Goal: Task Accomplishment & Management: Use online tool/utility

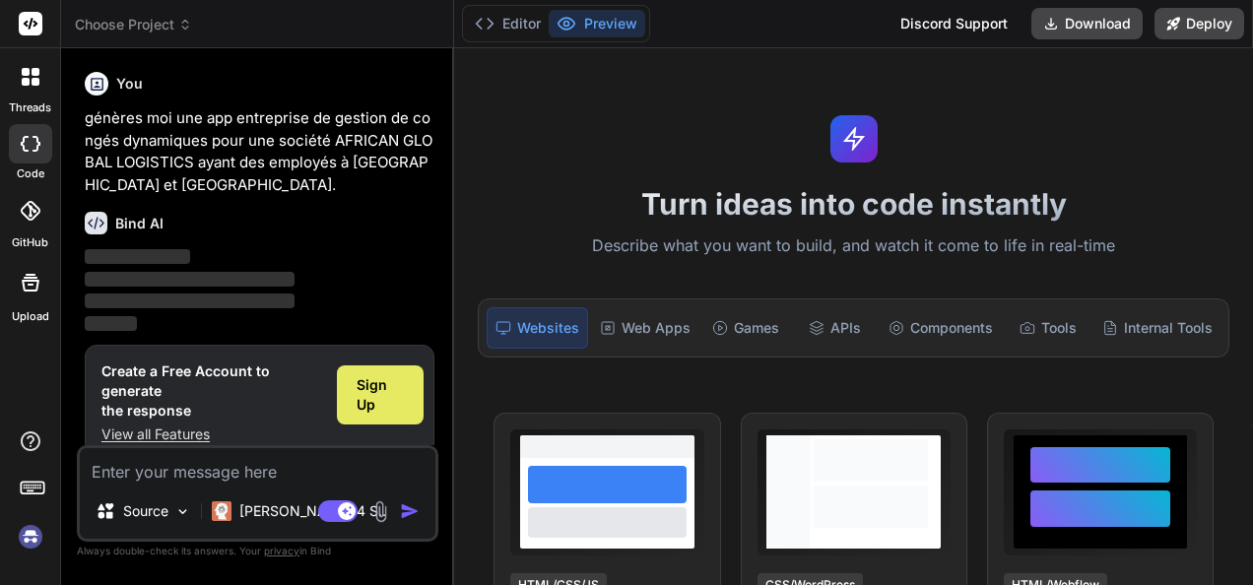
click at [370, 384] on span "Sign Up" at bounding box center [381, 394] width 48 height 39
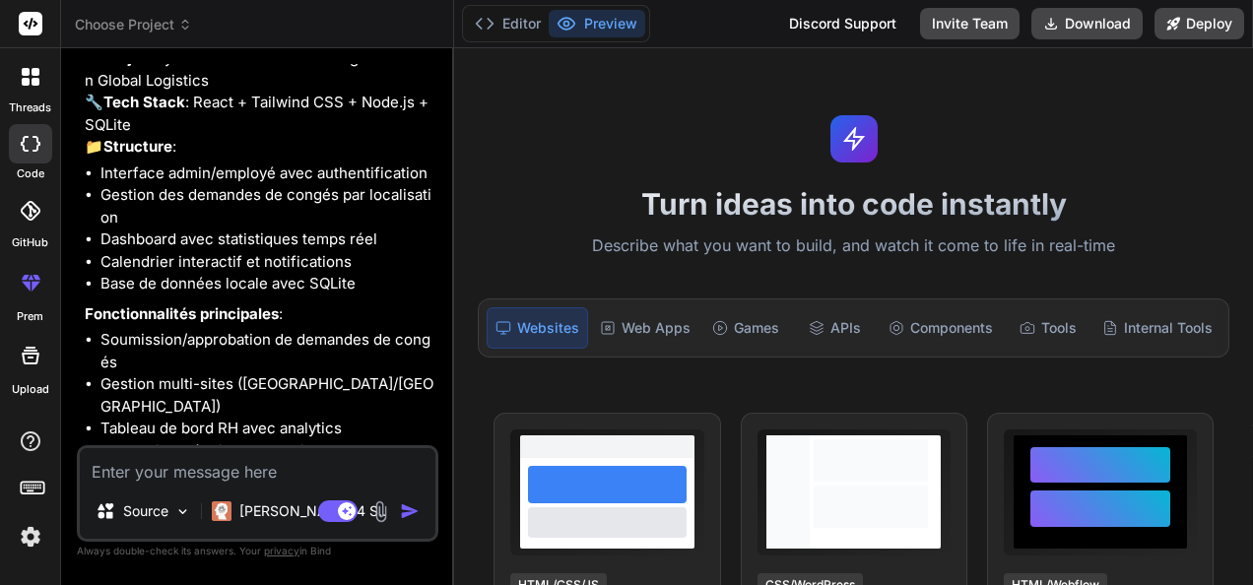
type textarea "x"
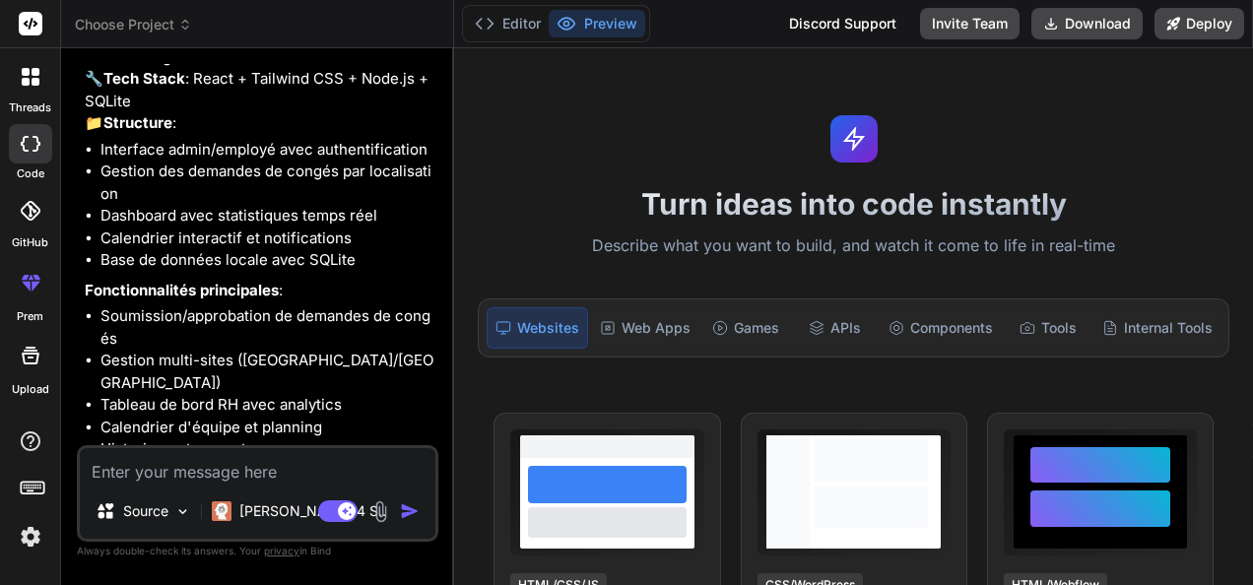
scroll to position [315, 0]
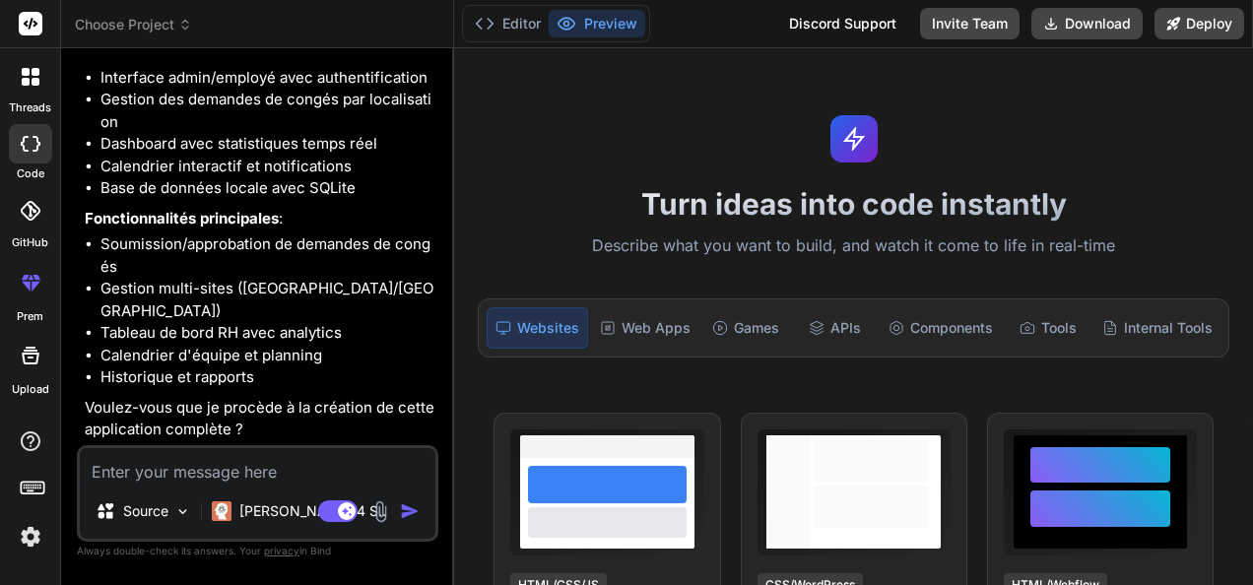
click at [204, 455] on textarea at bounding box center [258, 465] width 356 height 35
type textarea "o"
type textarea "x"
type textarea "ou"
type textarea "x"
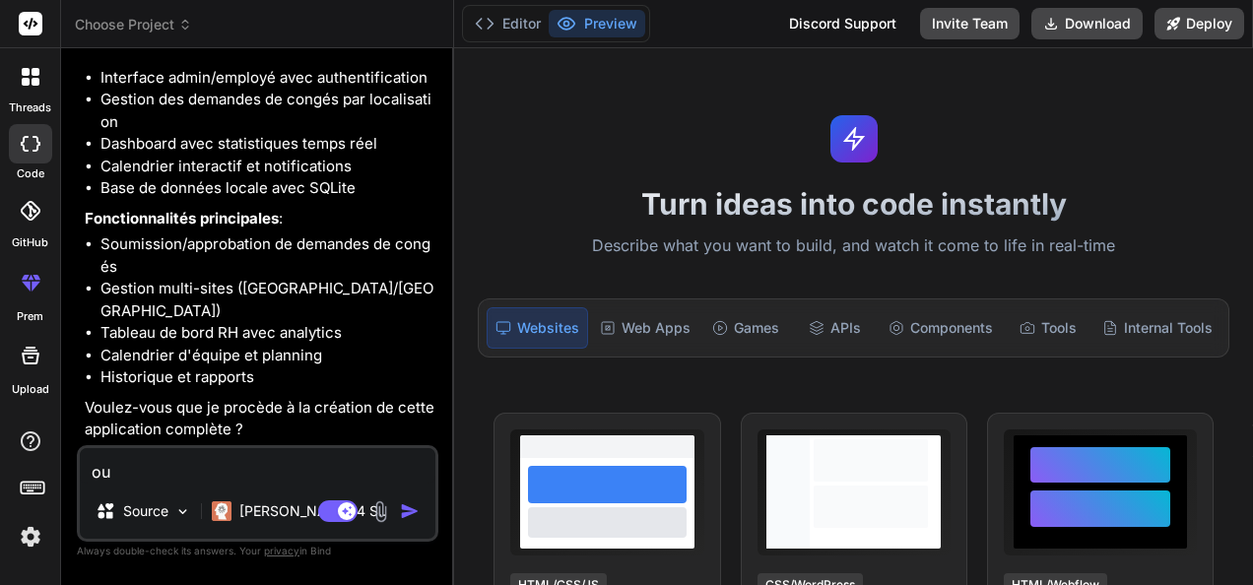
type textarea "oui"
type textarea "x"
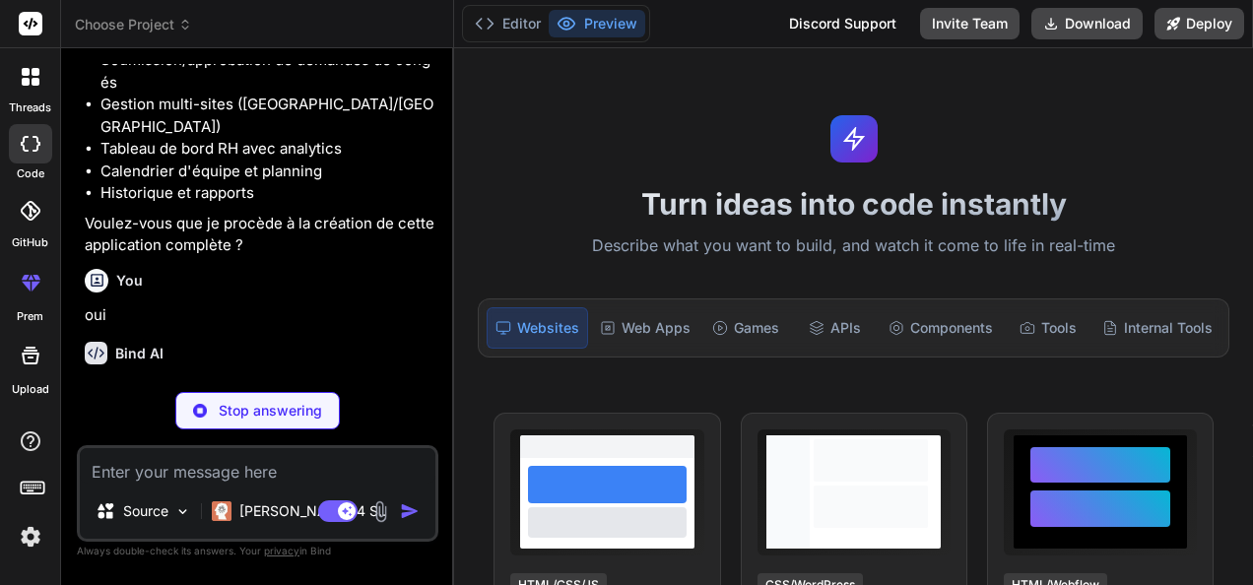
scroll to position [519, 0]
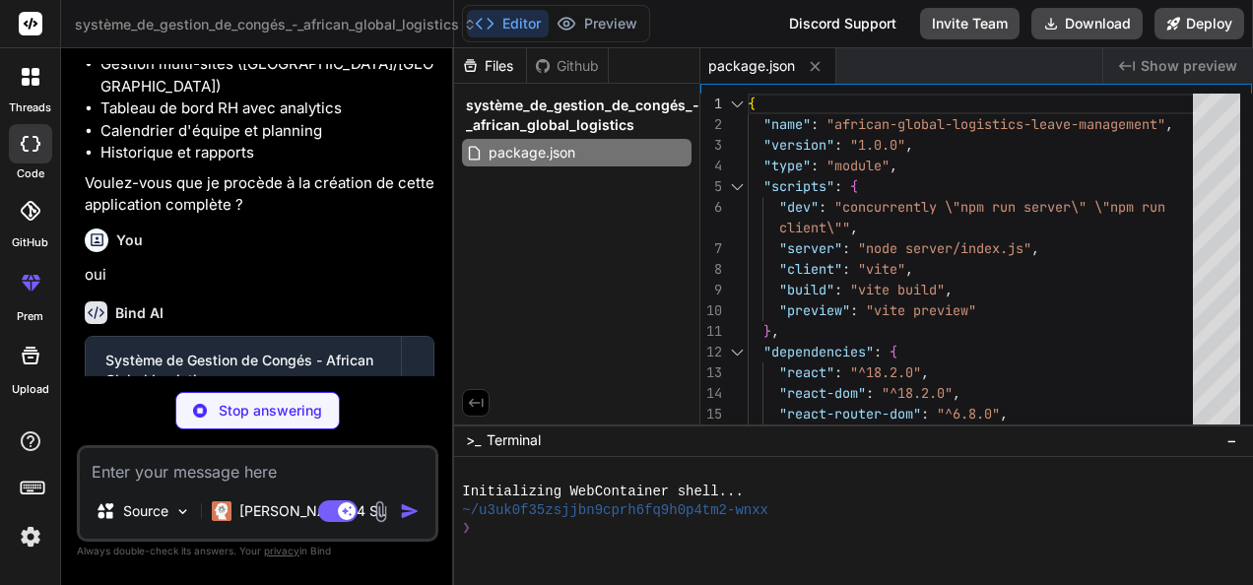
type textarea "x"
type textarea "changeOrigin: true } } } })"
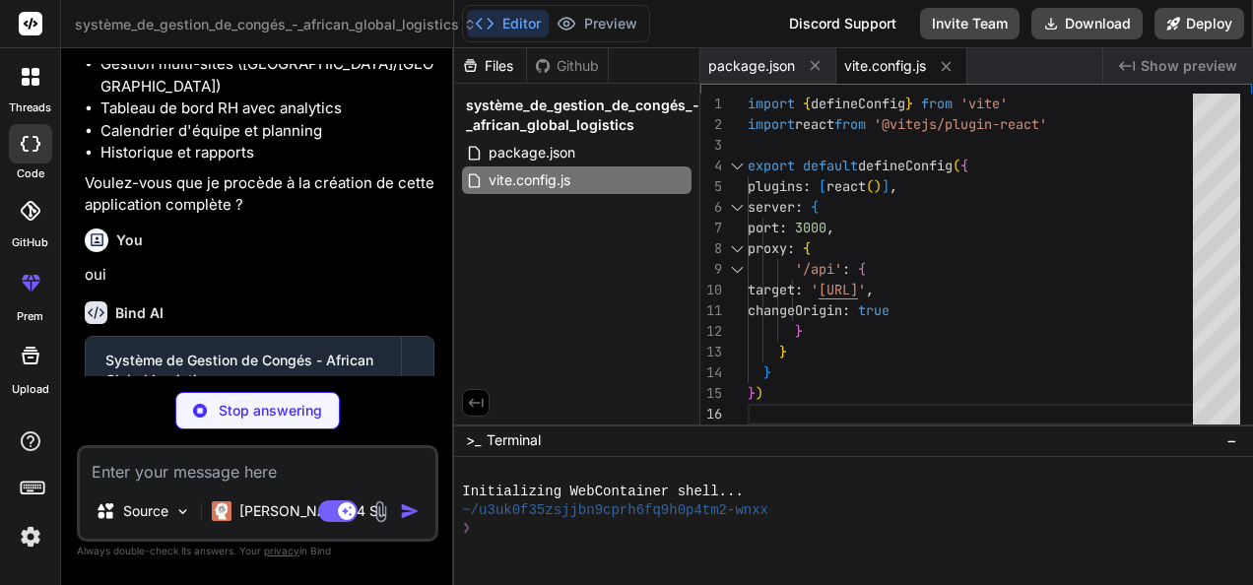
type textarea "x"
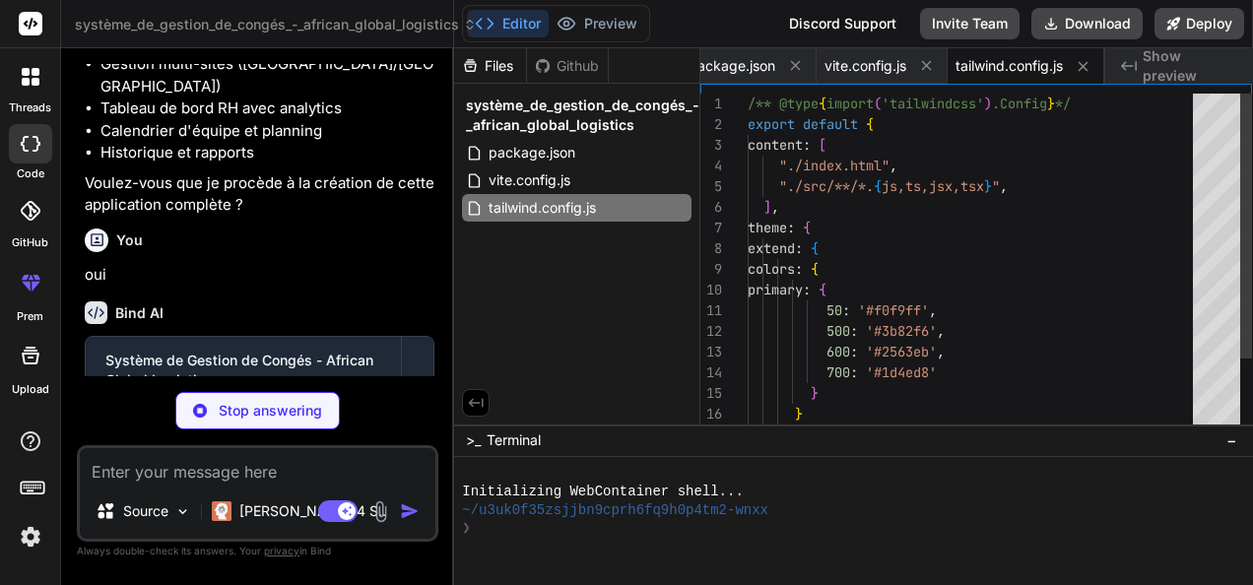
type textarea "x"
type textarea "export default { plugins: { tailwindcss: {}, autoprefixer: {}, }, }"
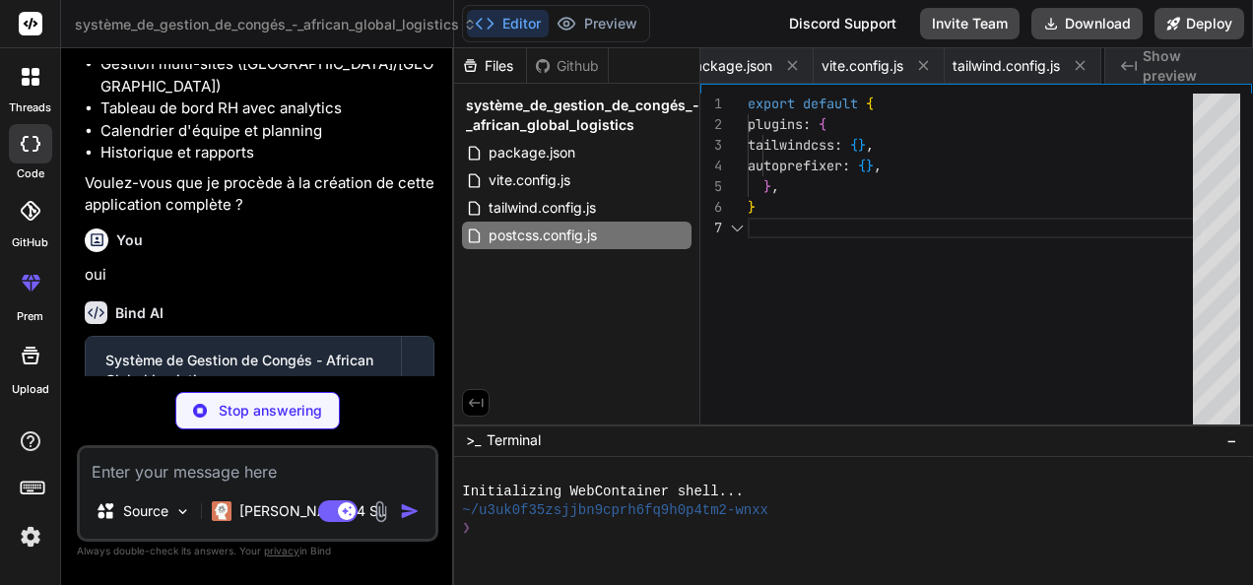
scroll to position [0, 182]
type textarea "x"
type textarea "</head> <body> <div id="root"></div> <script type="module" src="/src/main.jsx">…"
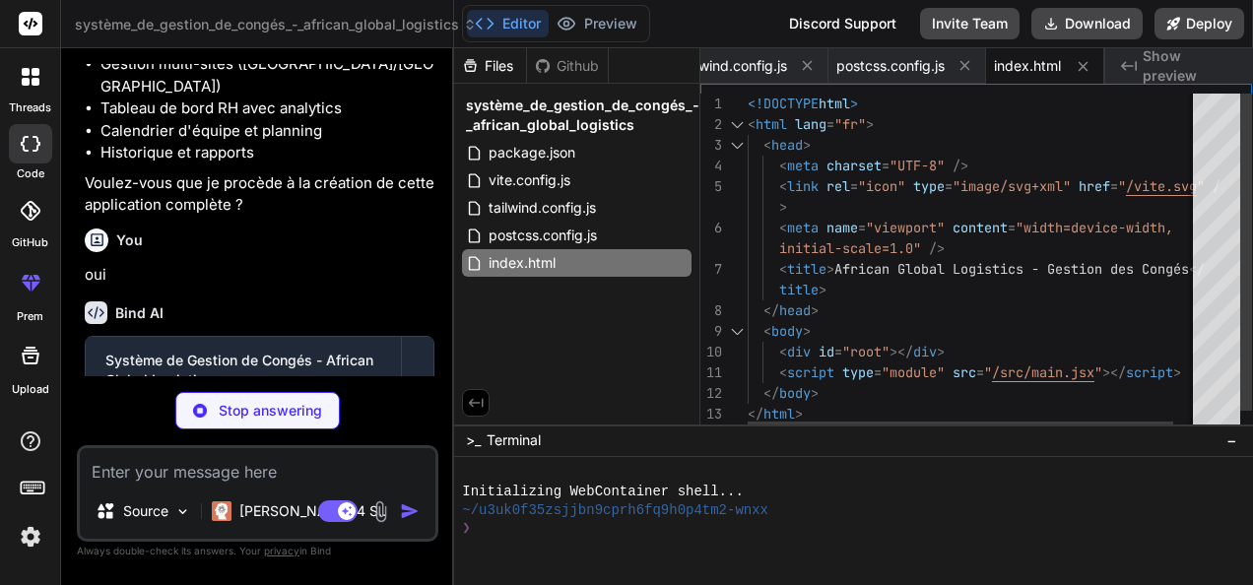
type textarea "x"
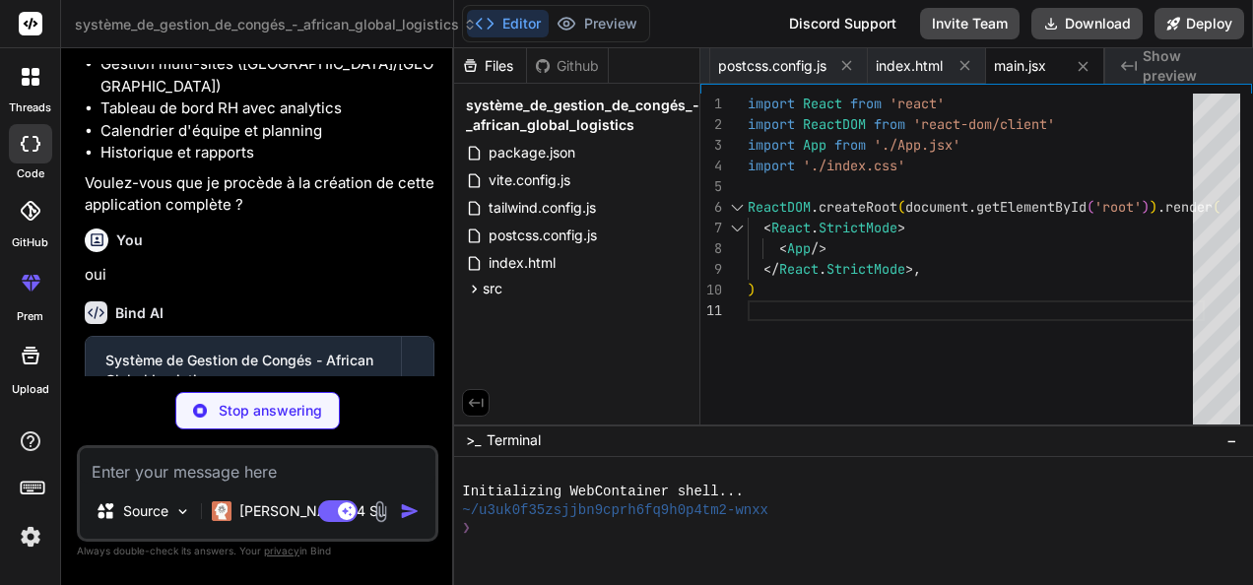
type textarea "x"
type textarea "rounded-lg focus:outline-none focus:ring-2 focus:ring-primary-500 focus:border-…"
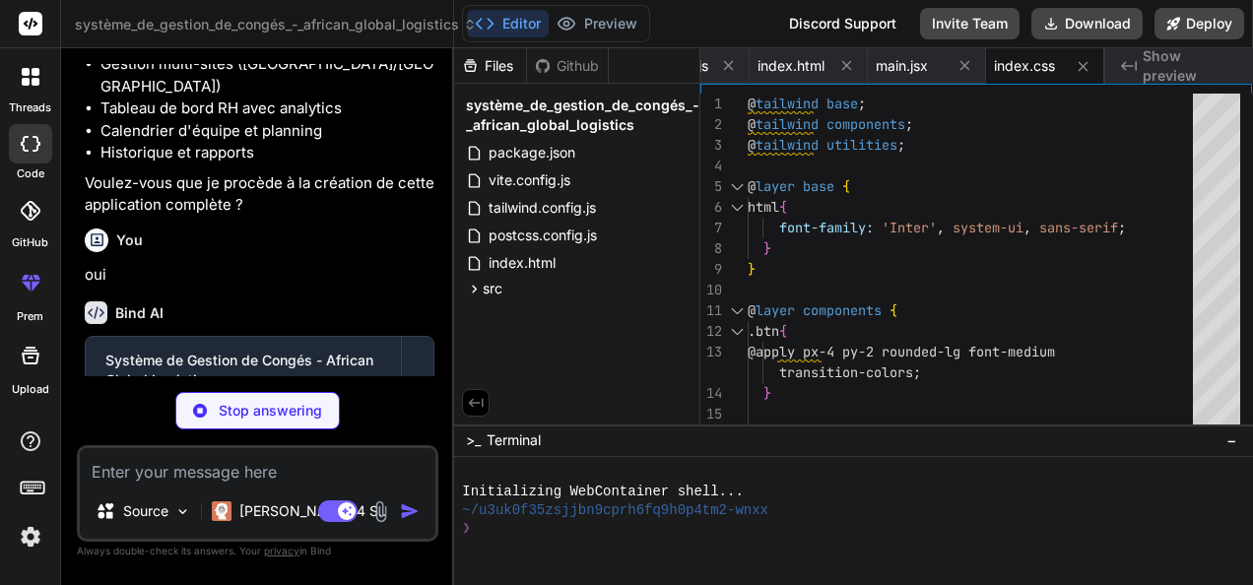
type textarea "x"
type textarea "} return user ? children : <Navigate to="/login" /> } export default App"
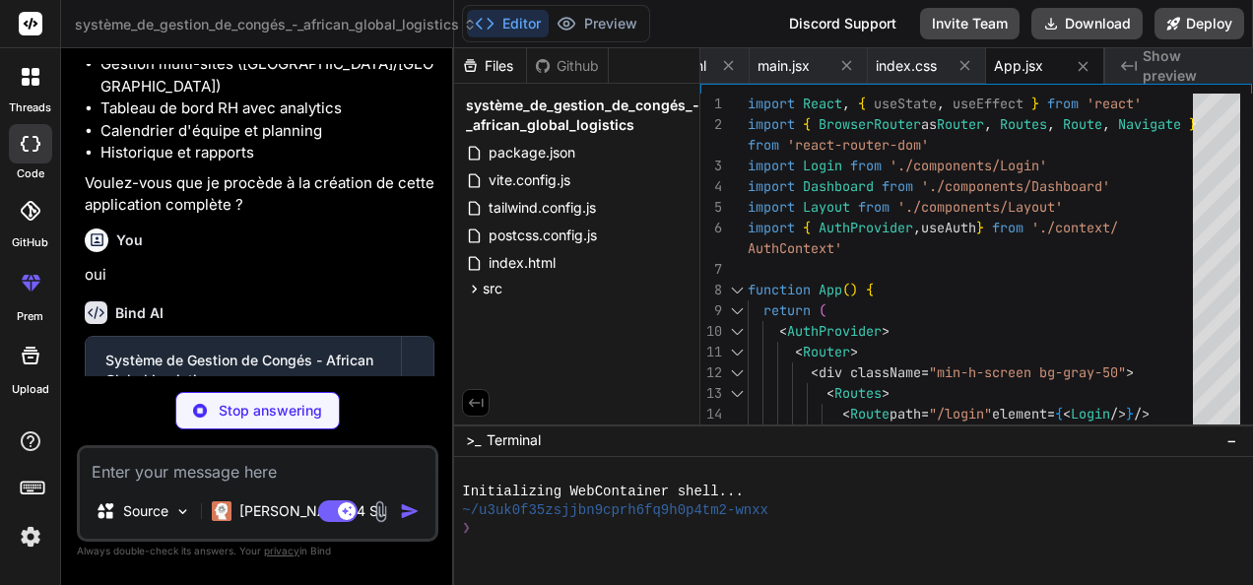
type textarea "x"
type textarea ") }"
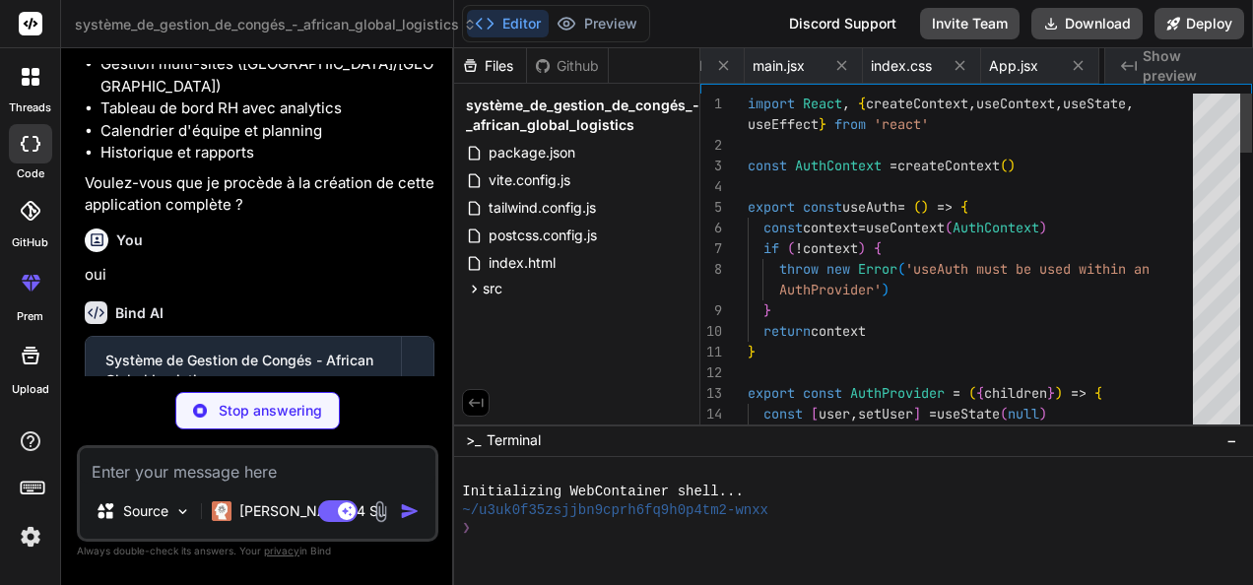
scroll to position [0, 808]
type textarea "x"
type textarea "</div> </div> </div> </div> ) } export default Login"
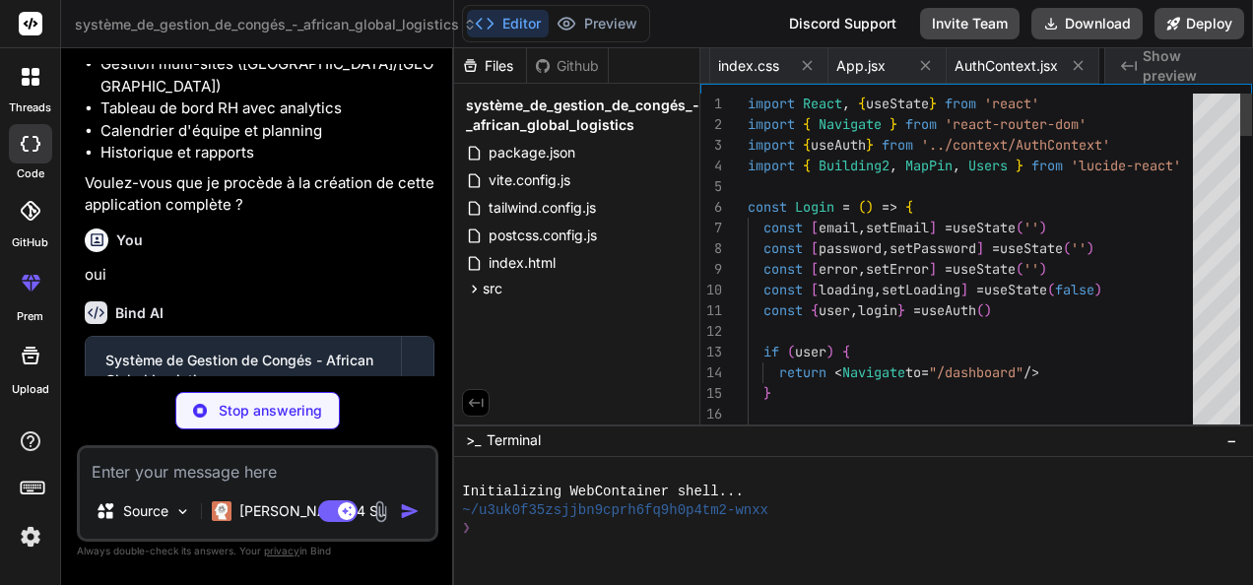
scroll to position [0, 926]
type textarea "x"
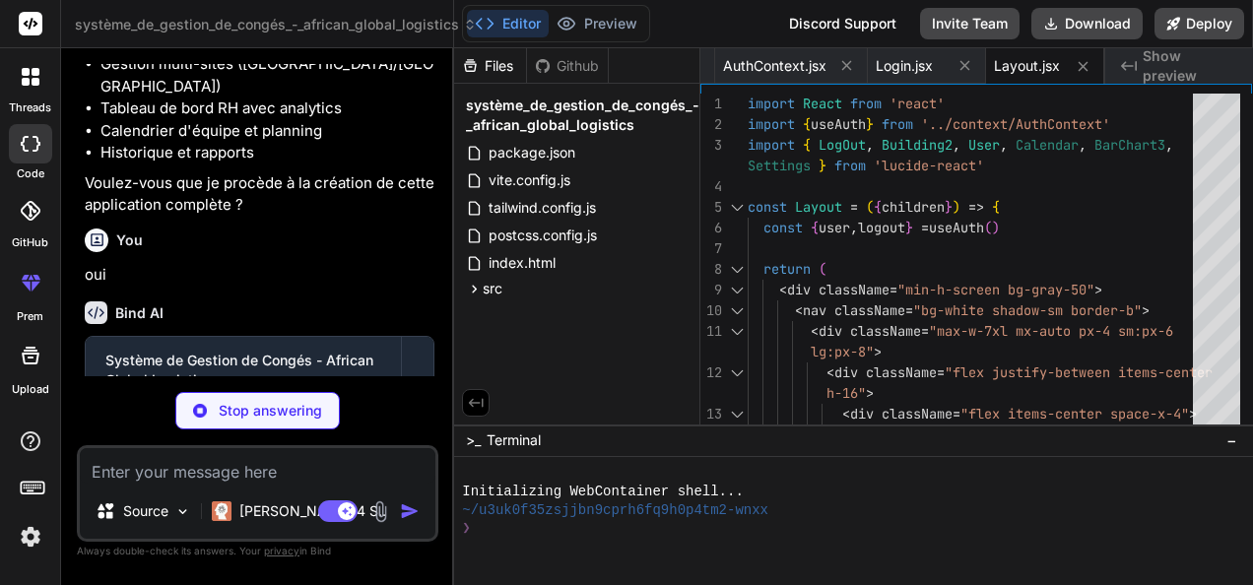
type textarea "x"
type textarea "</div> ) } export default Dashboard"
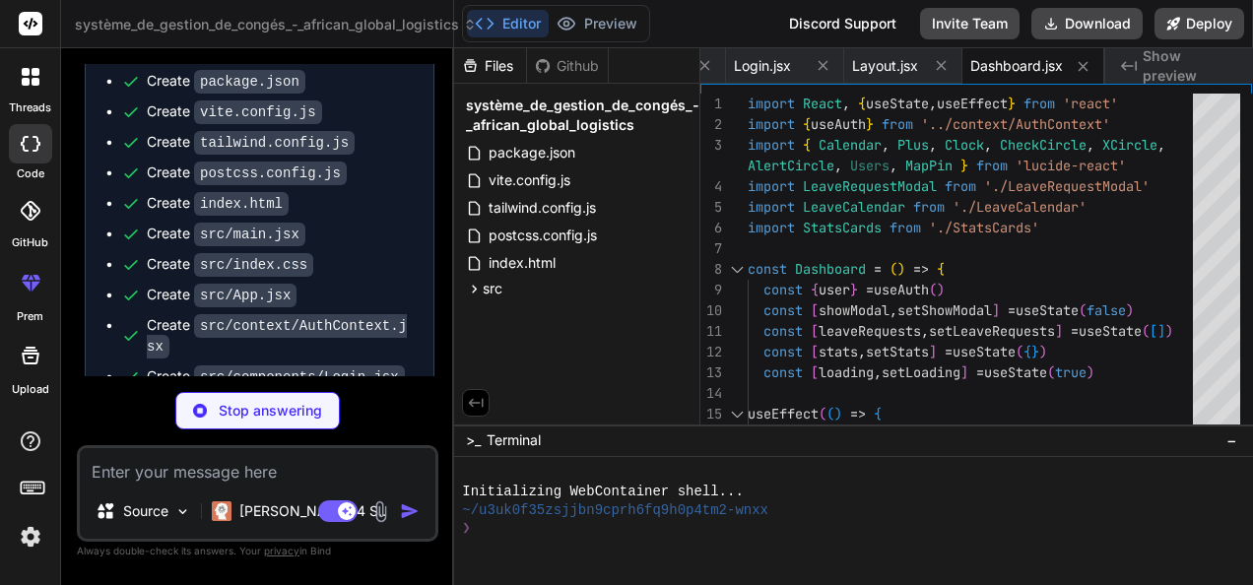
scroll to position [1039, 0]
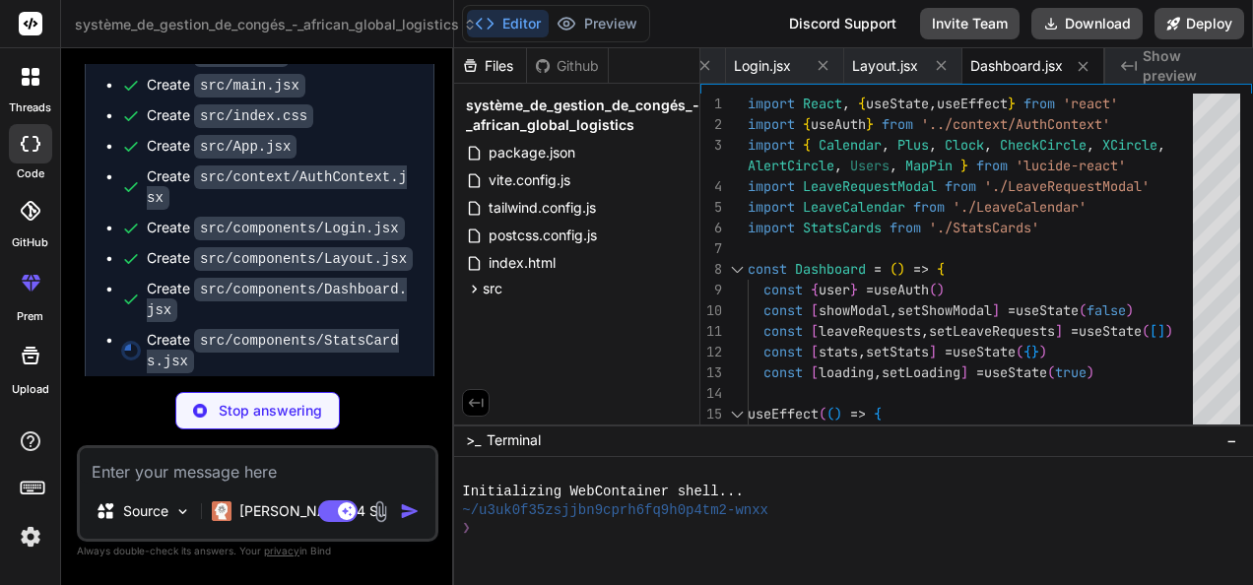
type textarea "x"
type textarea "export default StatsCards"
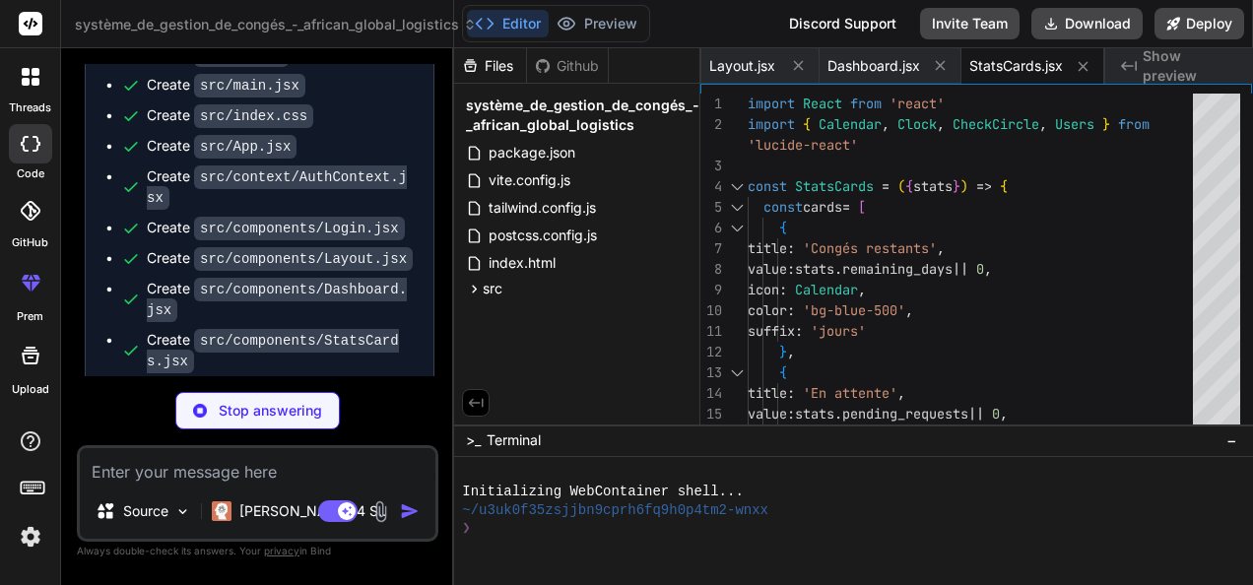
scroll to position [1088, 0]
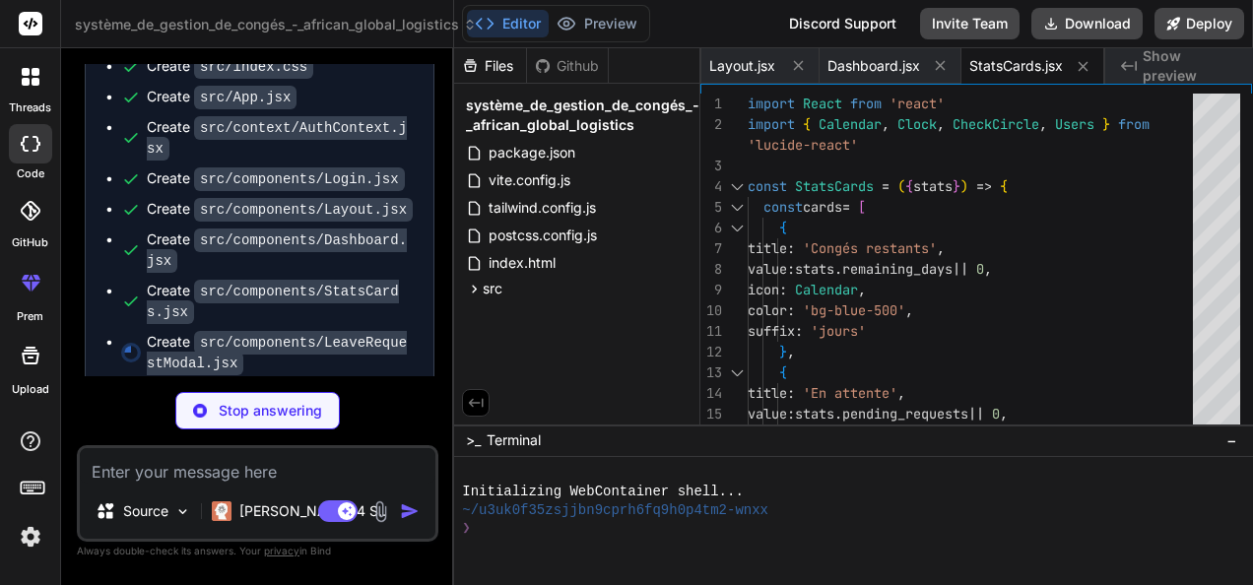
type textarea "x"
type textarea "export default LeaveRequestModal"
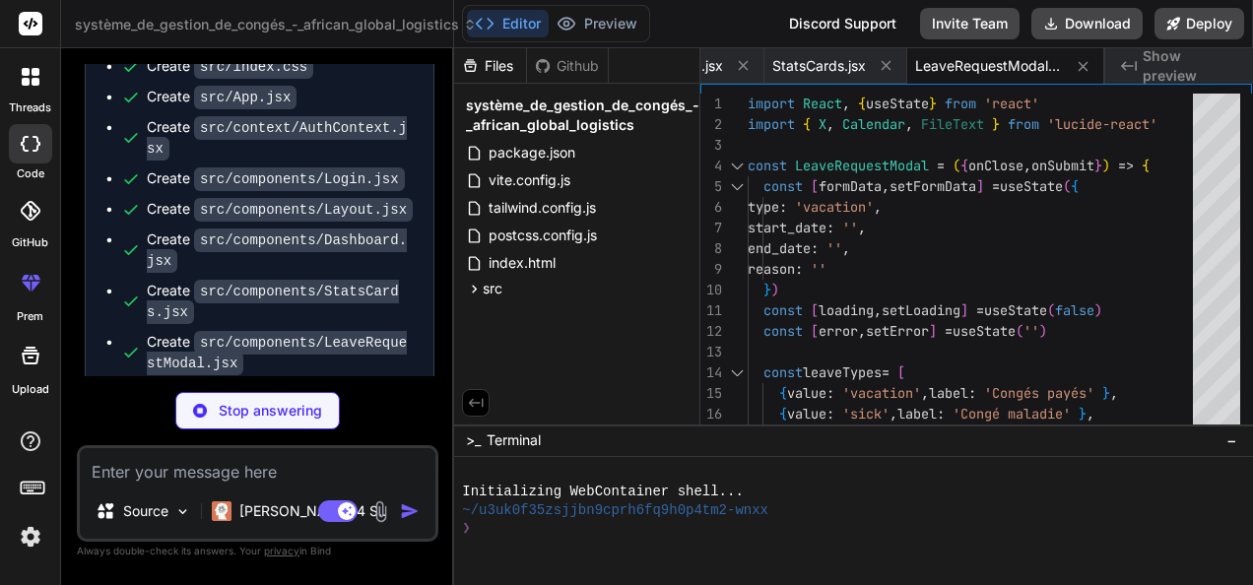
scroll to position [1138, 0]
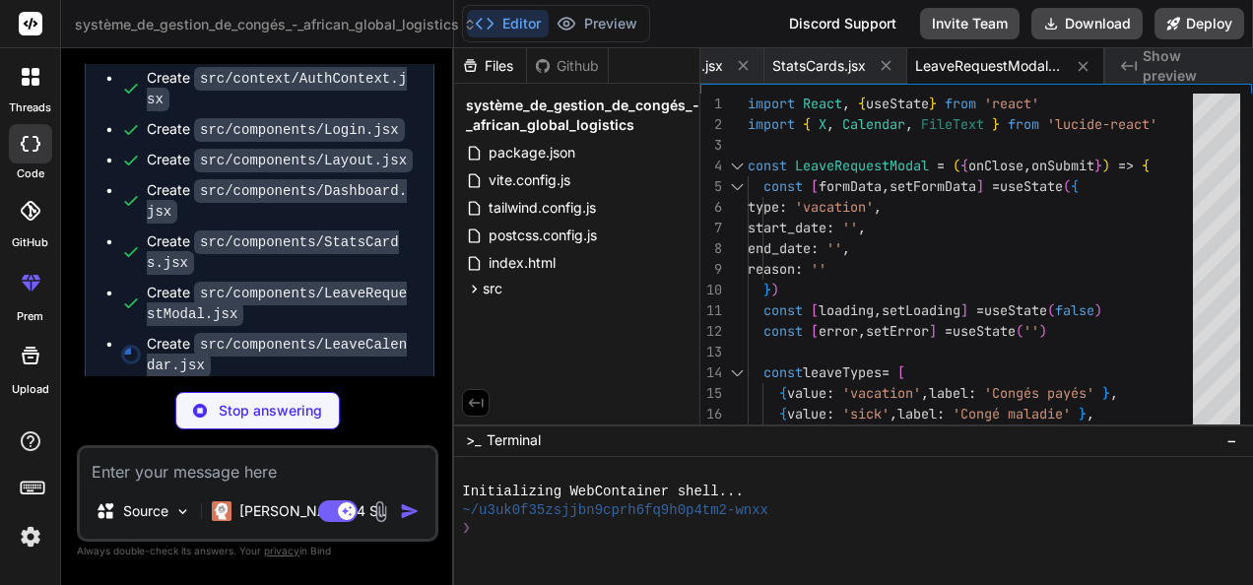
type textarea "x"
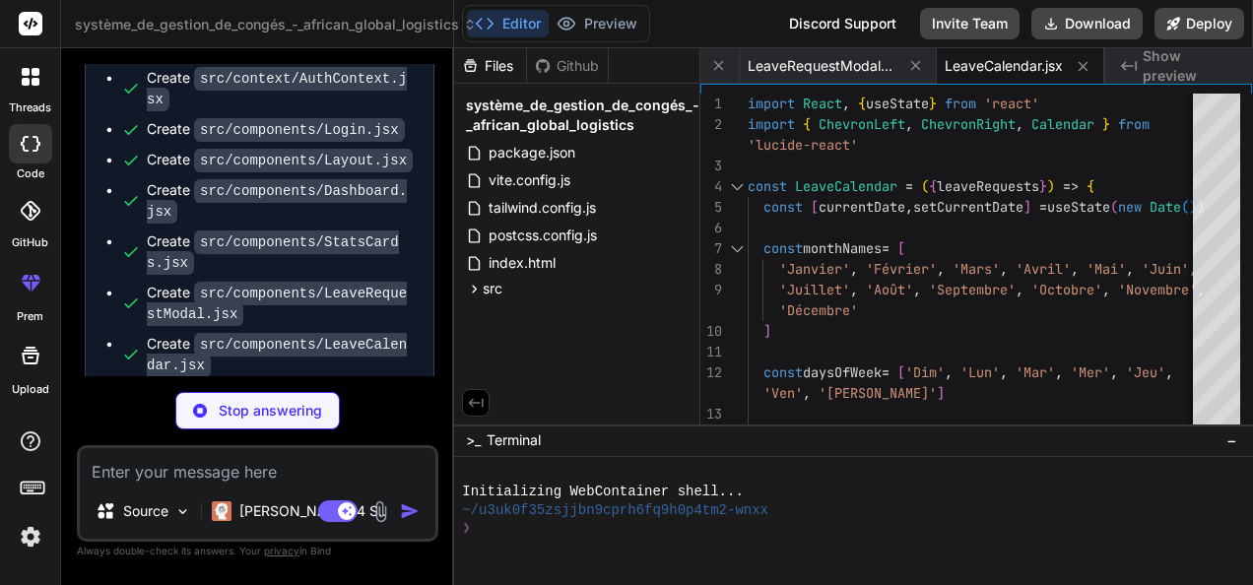
scroll to position [1167, 0]
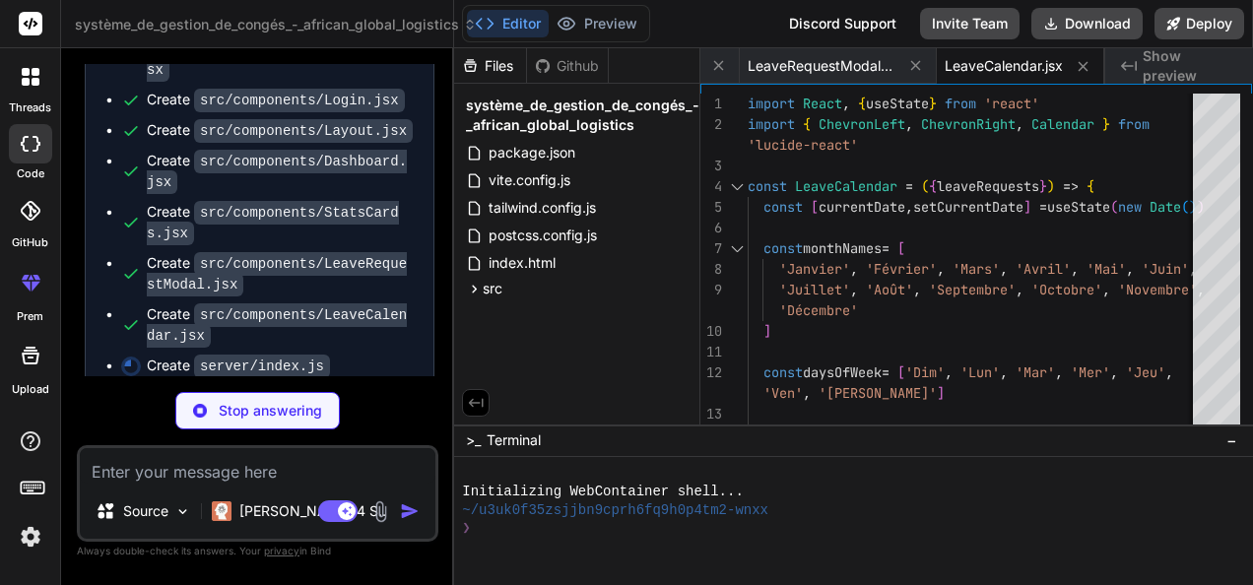
type textarea "x"
type textarea "}) }) app.listen(PORT, () => { console.log(`Serveur démarré sur http://localhos…"
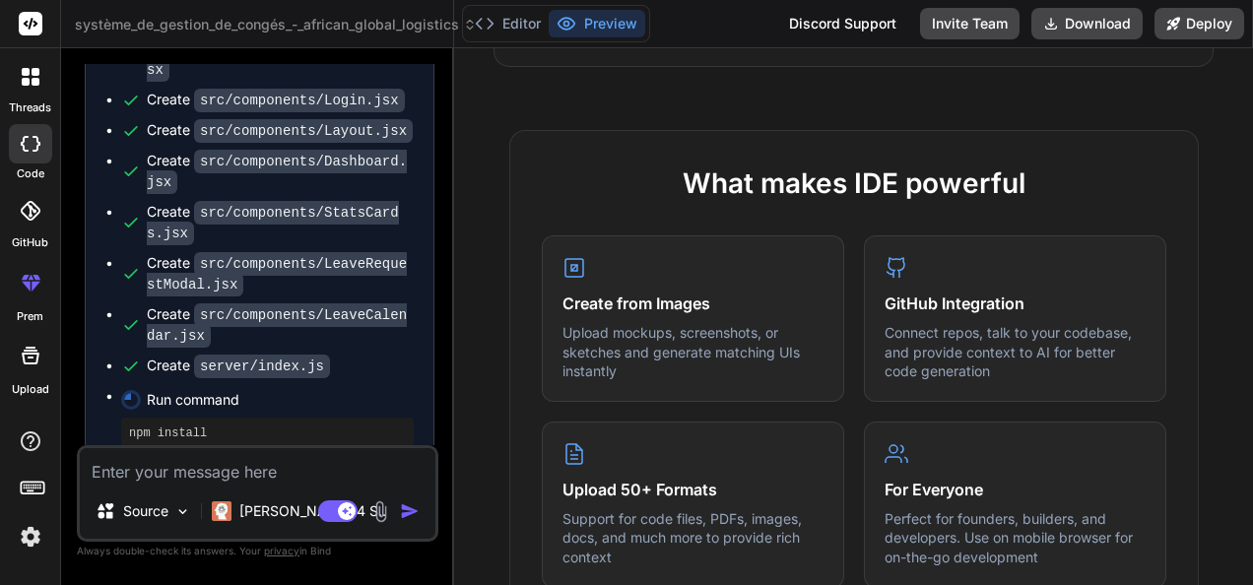
scroll to position [825, 0]
type textarea "x"
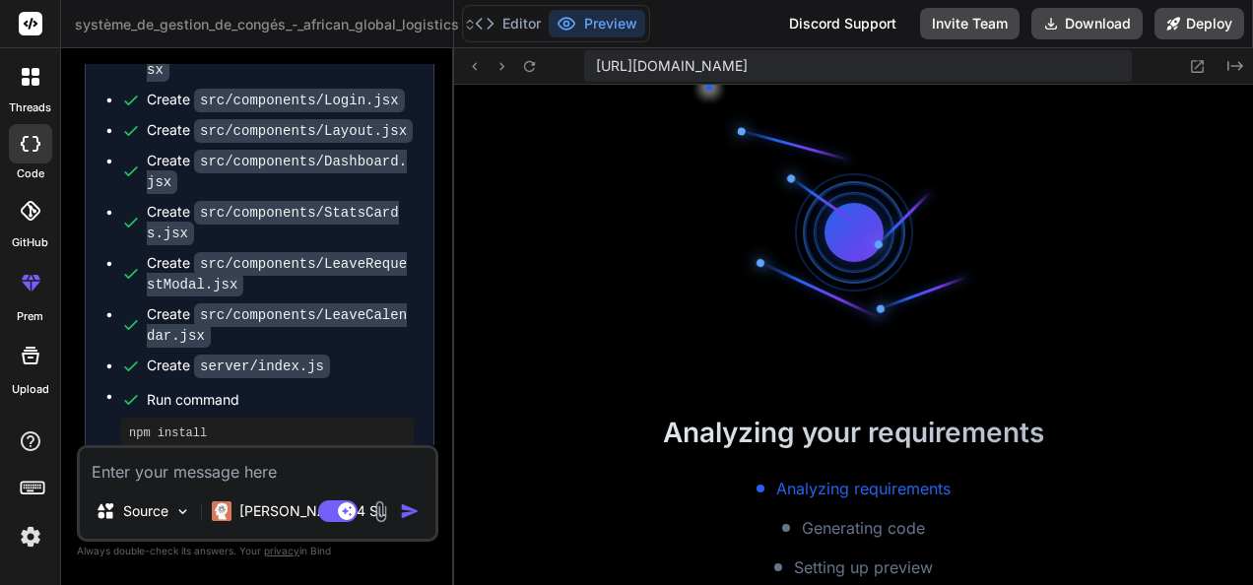
scroll to position [882, 0]
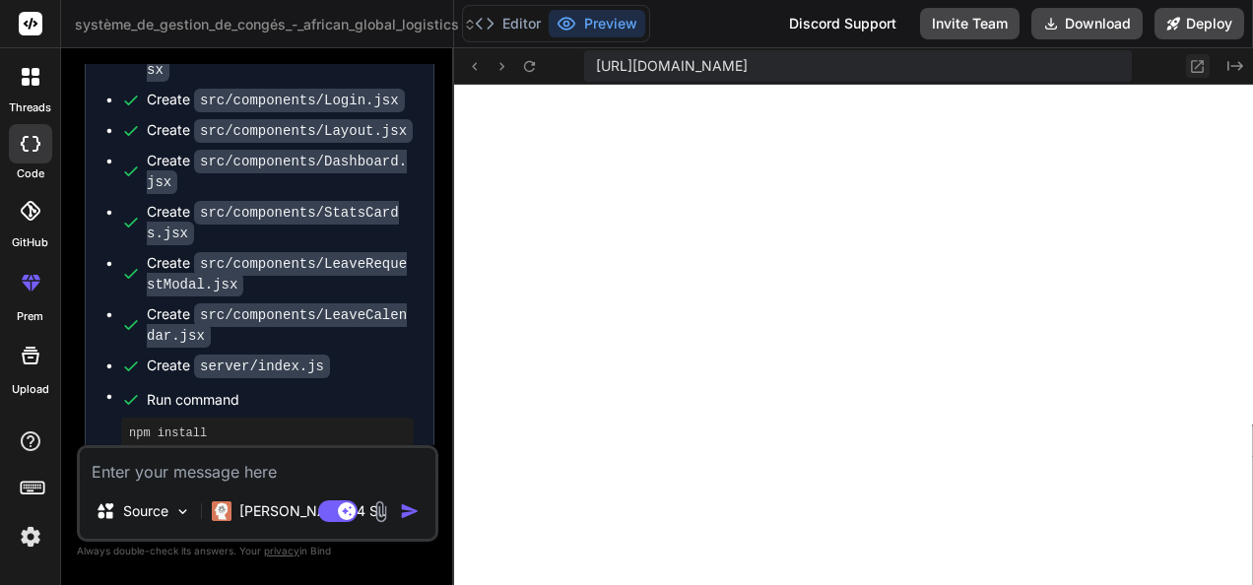
click at [1202, 67] on icon at bounding box center [1197, 66] width 17 height 17
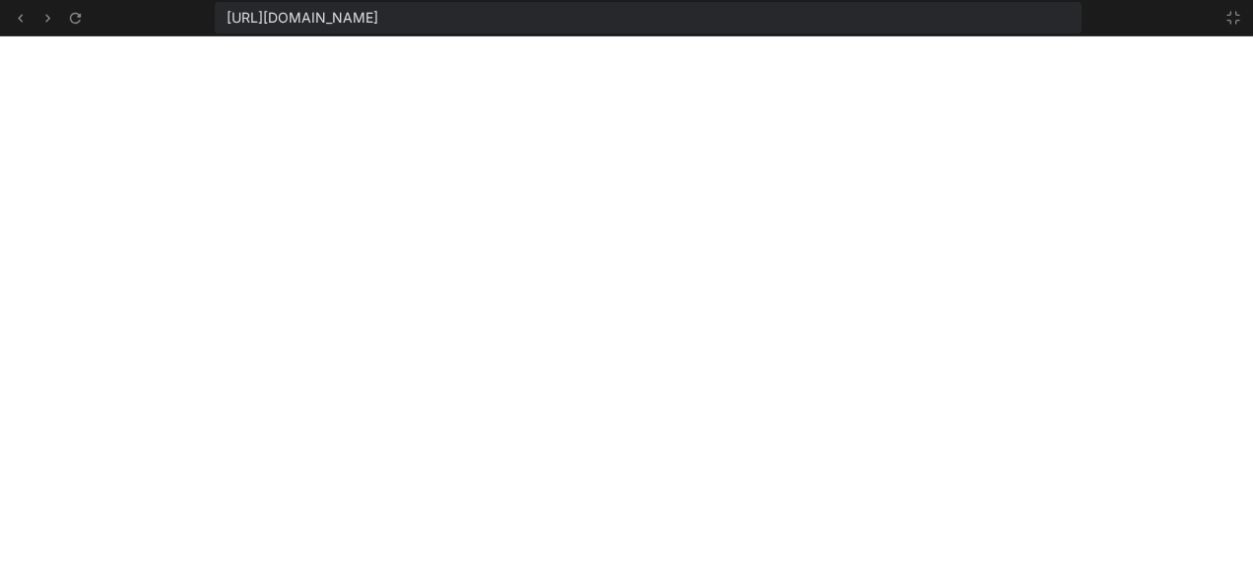
click at [378, 16] on span "https://u3uk0f35zsjjbn9cprh6fq9h0p4tm2-wnxx--3000--96435430.local-corp.webconta…" at bounding box center [303, 18] width 152 height 20
copy div "https://u3uk0f35zsjjbn9cprh6fq9h0p4tm2-wnxx--3000--96435430.local-corp.webconta…"
click at [16, 18] on icon at bounding box center [20, 18] width 17 height 17
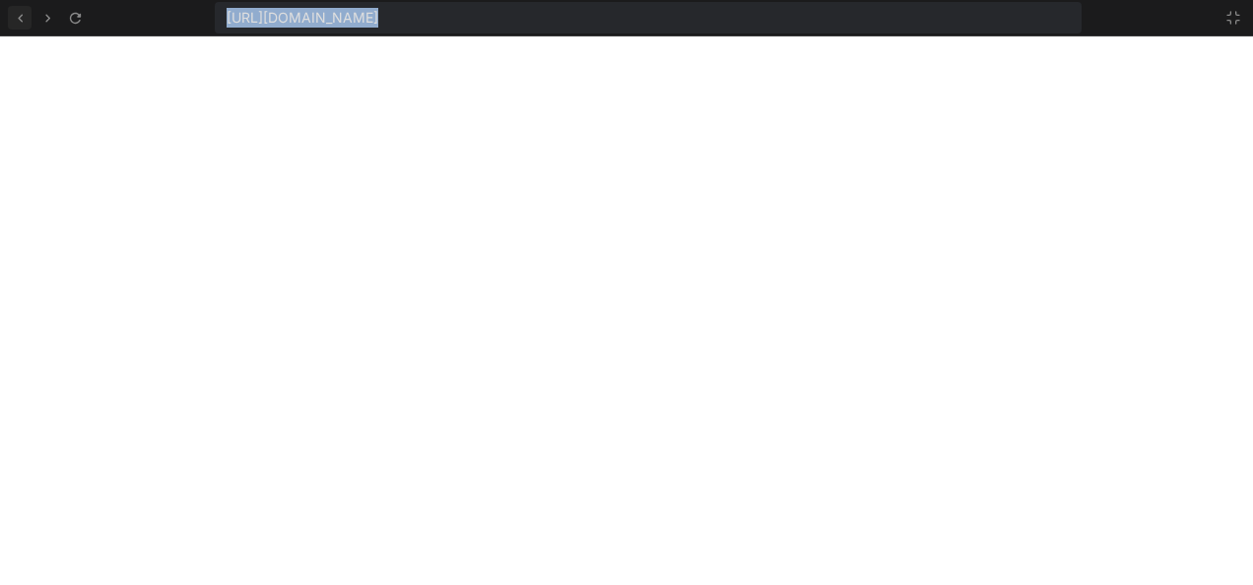
click at [16, 18] on icon at bounding box center [20, 18] width 17 height 17
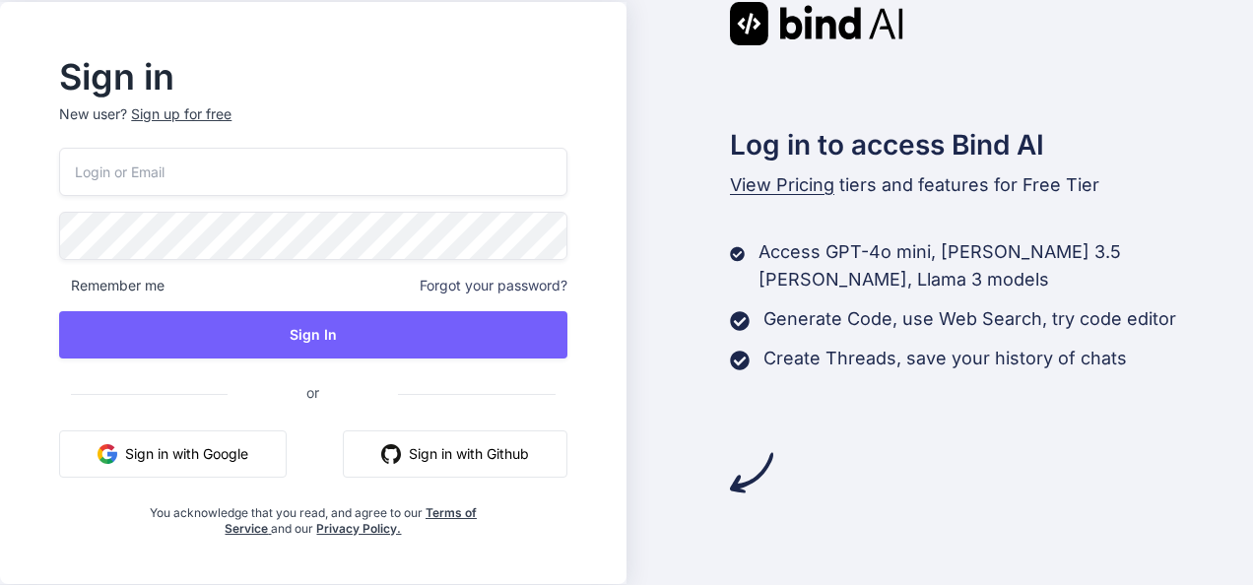
click at [200, 469] on button "Sign in with Google" at bounding box center [173, 453] width 228 height 47
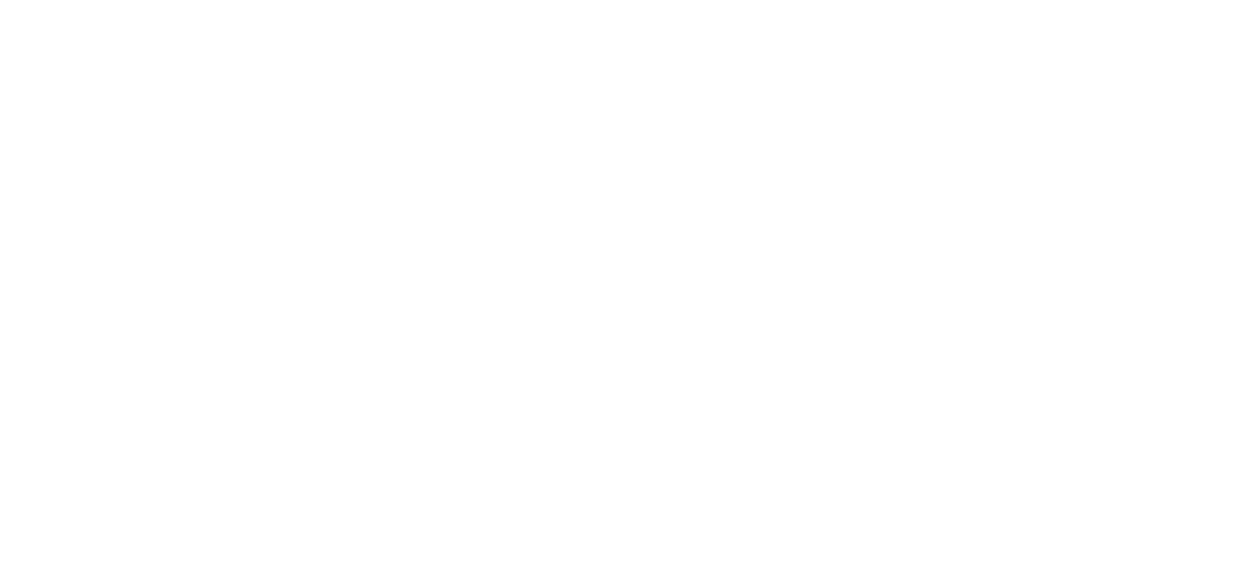
scroll to position [71, 0]
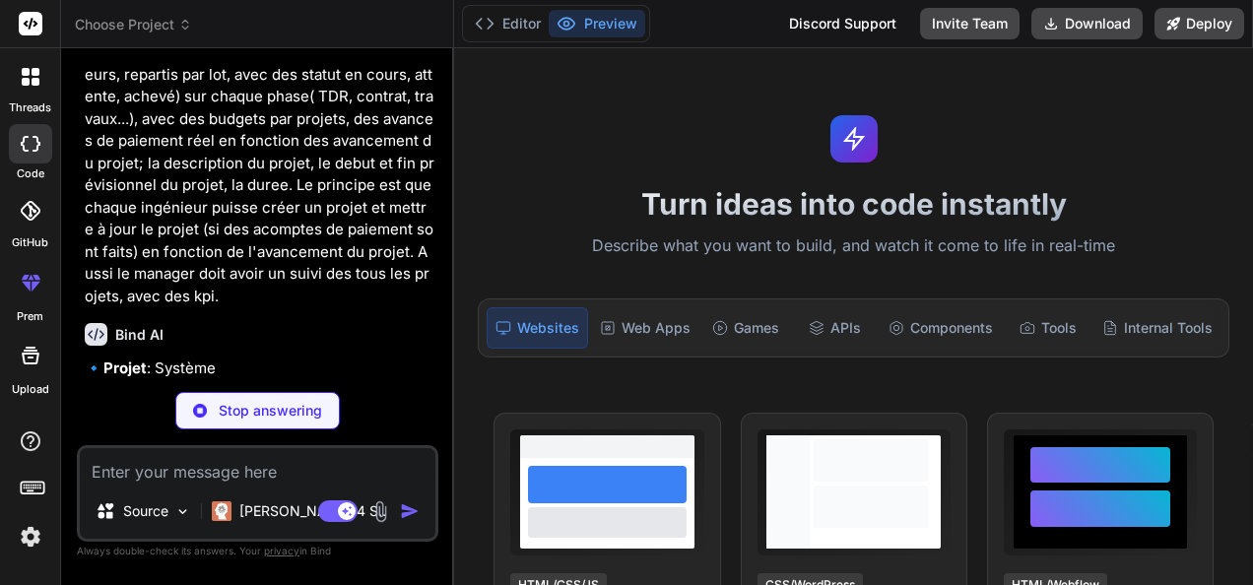
scroll to position [110, 0]
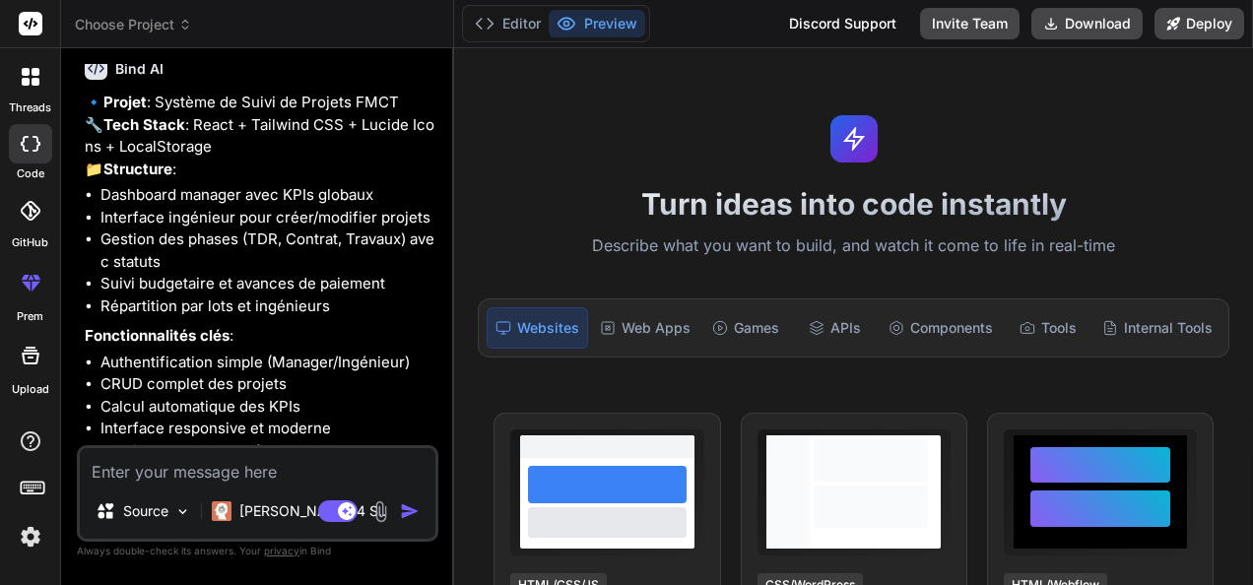
type textarea "x"
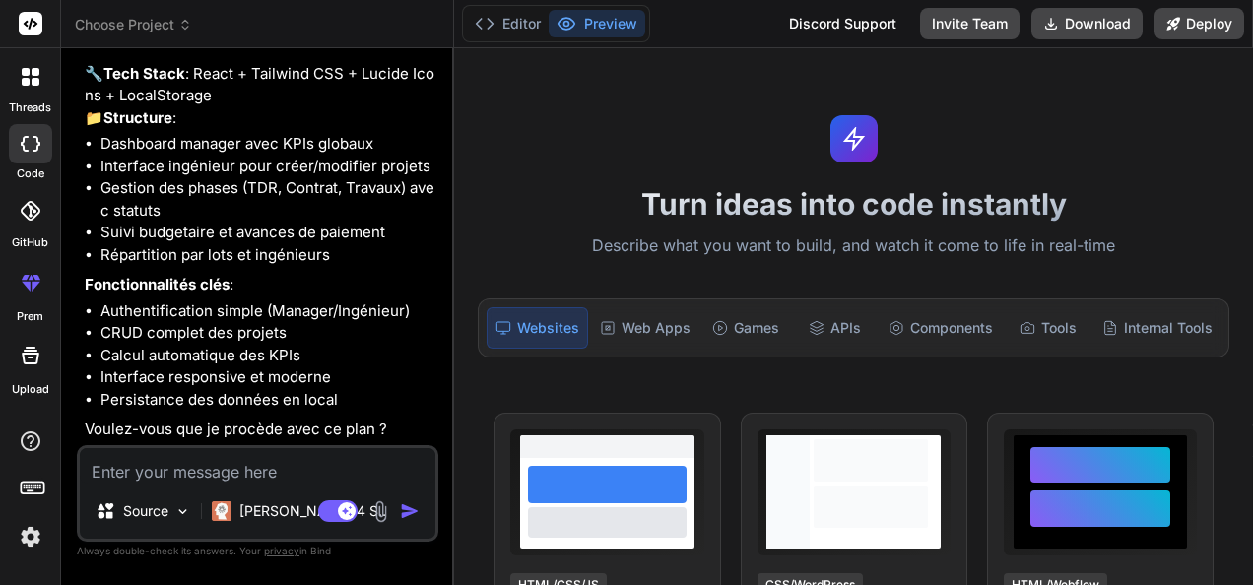
scroll to position [470, 0]
click at [268, 288] on p "Fonctionnalités clés :" at bounding box center [260, 285] width 350 height 23
click at [268, 476] on textarea at bounding box center [258, 465] width 356 height 35
type textarea "o"
type textarea "x"
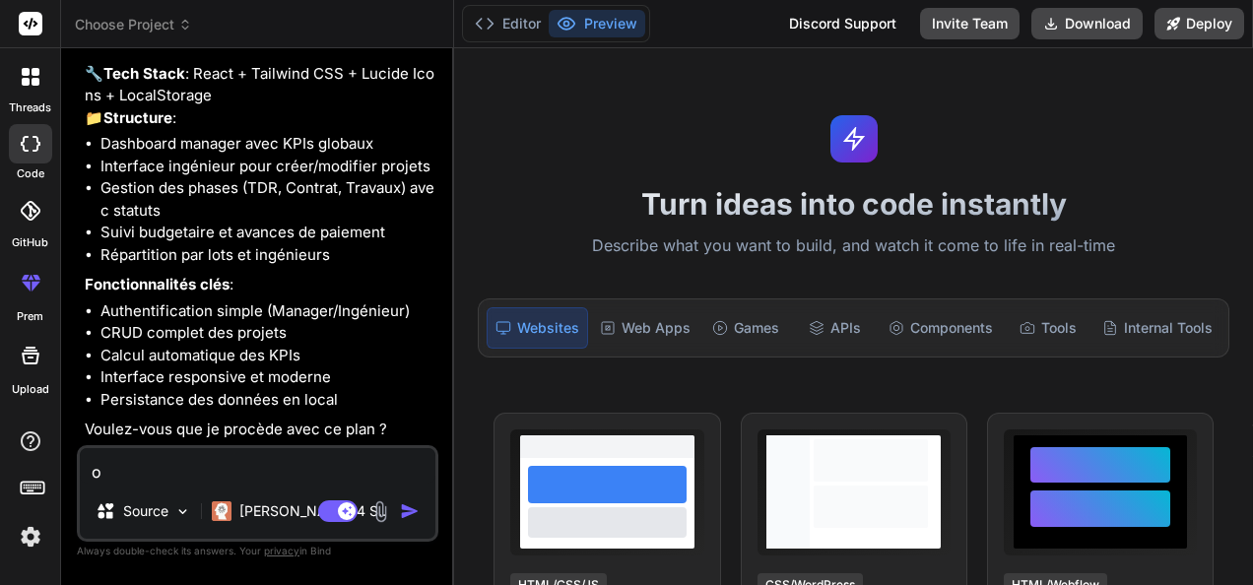
type textarea "ou"
type textarea "x"
type textarea "oui"
type textarea "x"
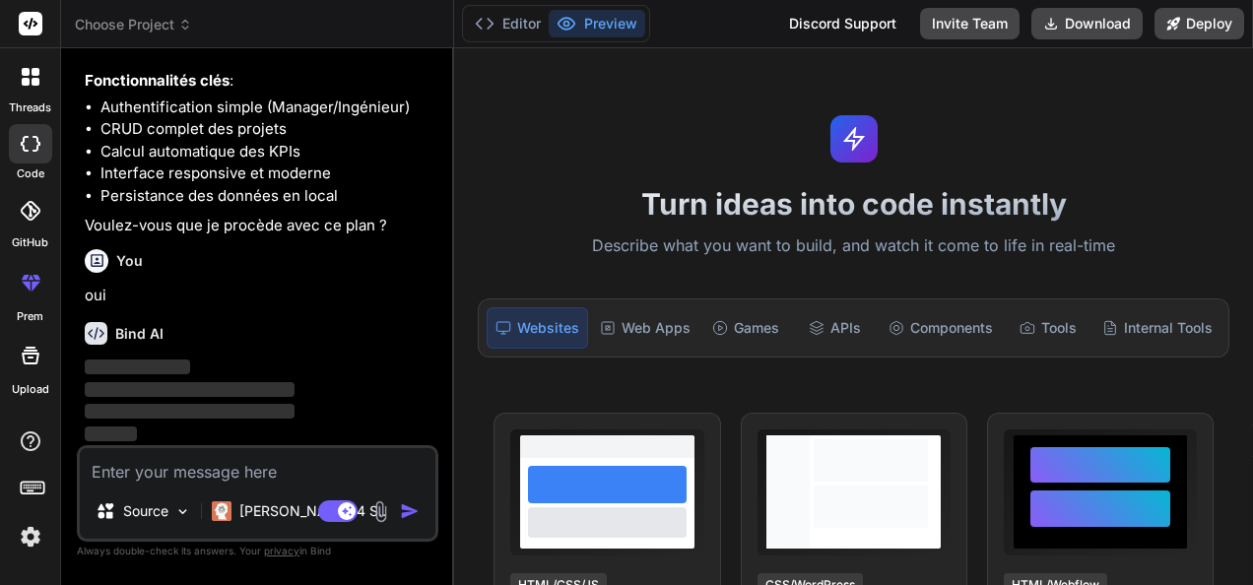
scroll to position [675, 0]
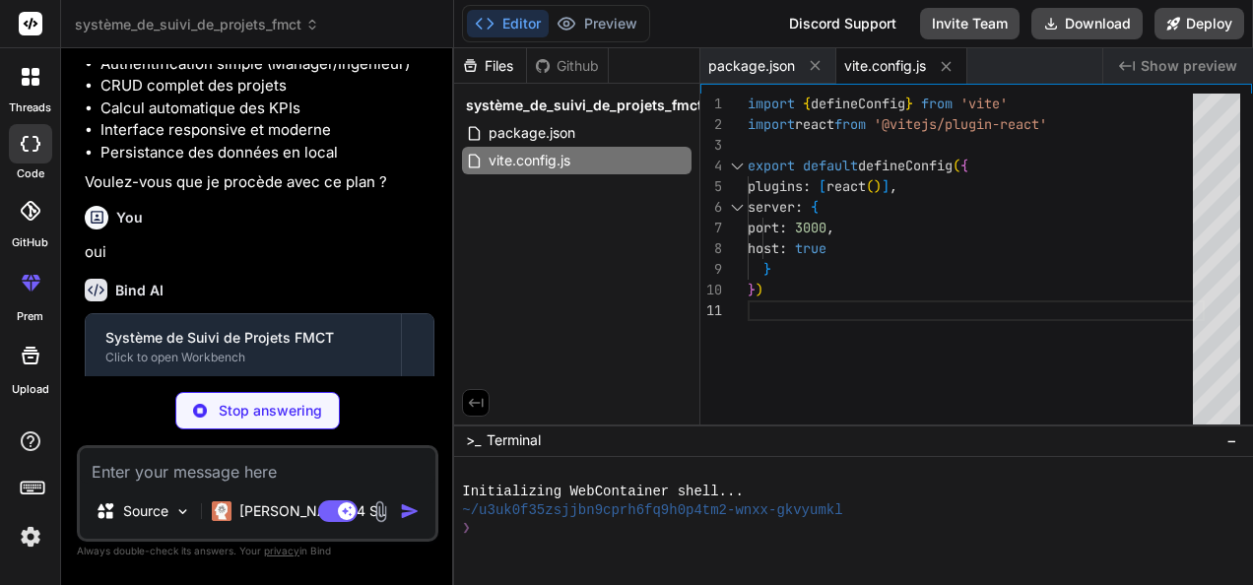
type textarea "x"
type textarea "}"
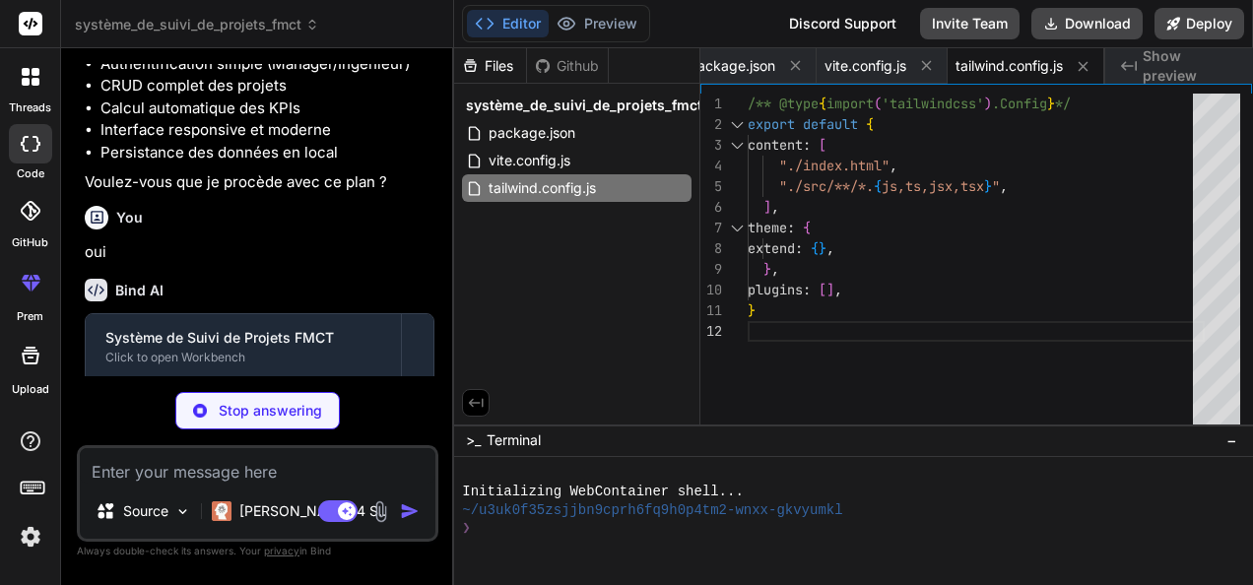
type textarea "x"
type textarea "export default { plugins: { tailwindcss: {}, autoprefixer: {}, }, }"
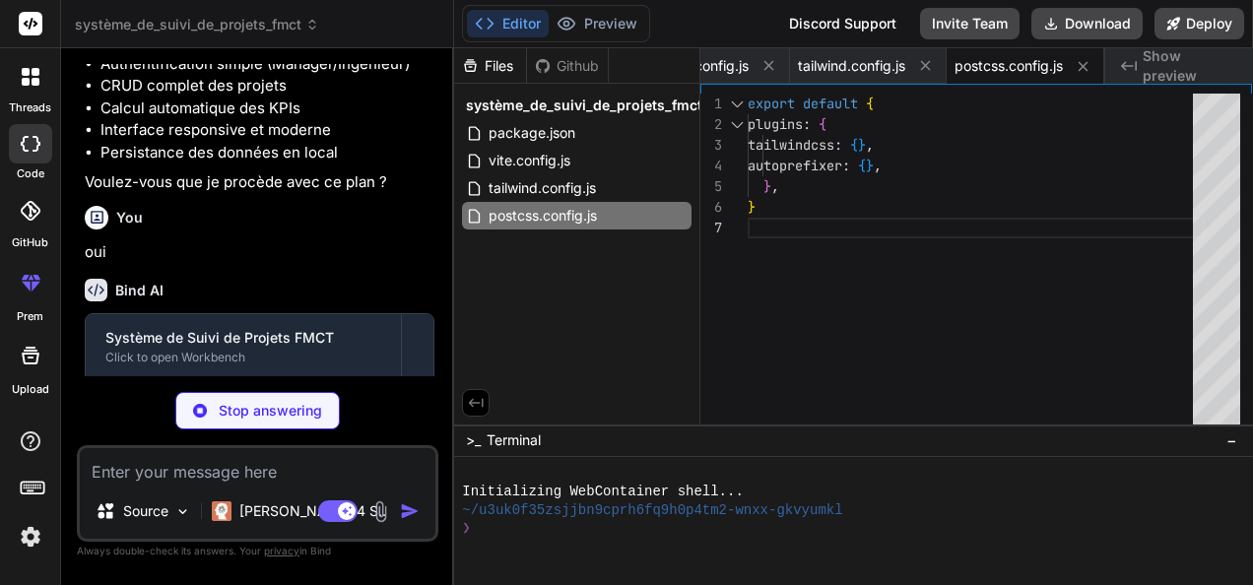
type textarea "x"
type textarea "<body> <div id="root"></div> <script type="module" src="/src/main.jsx"></script…"
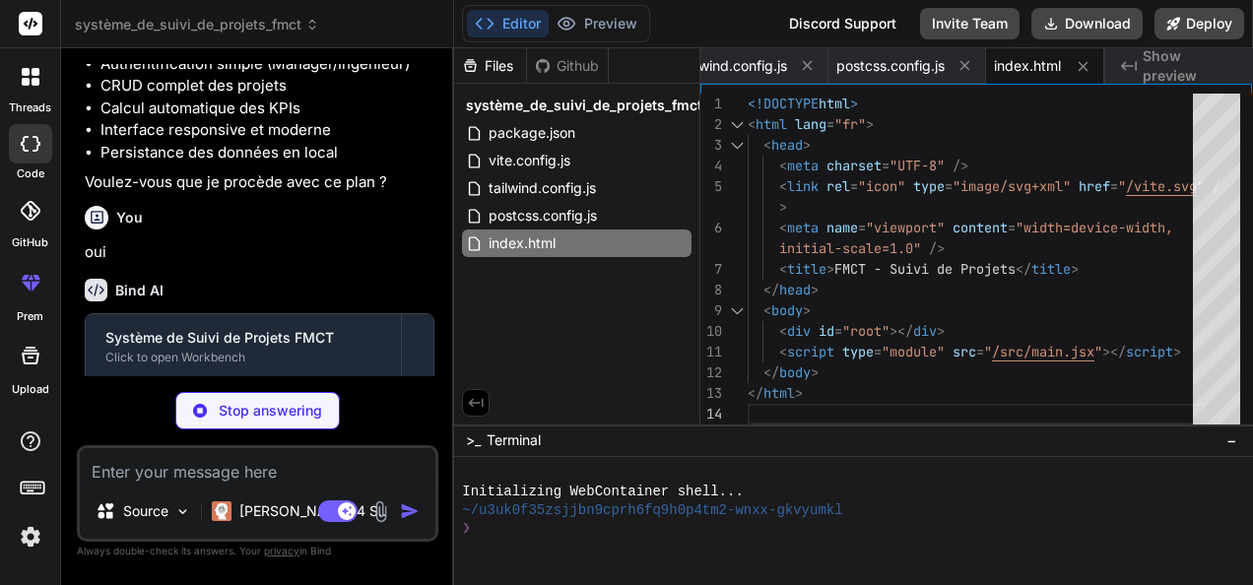
type textarea "x"
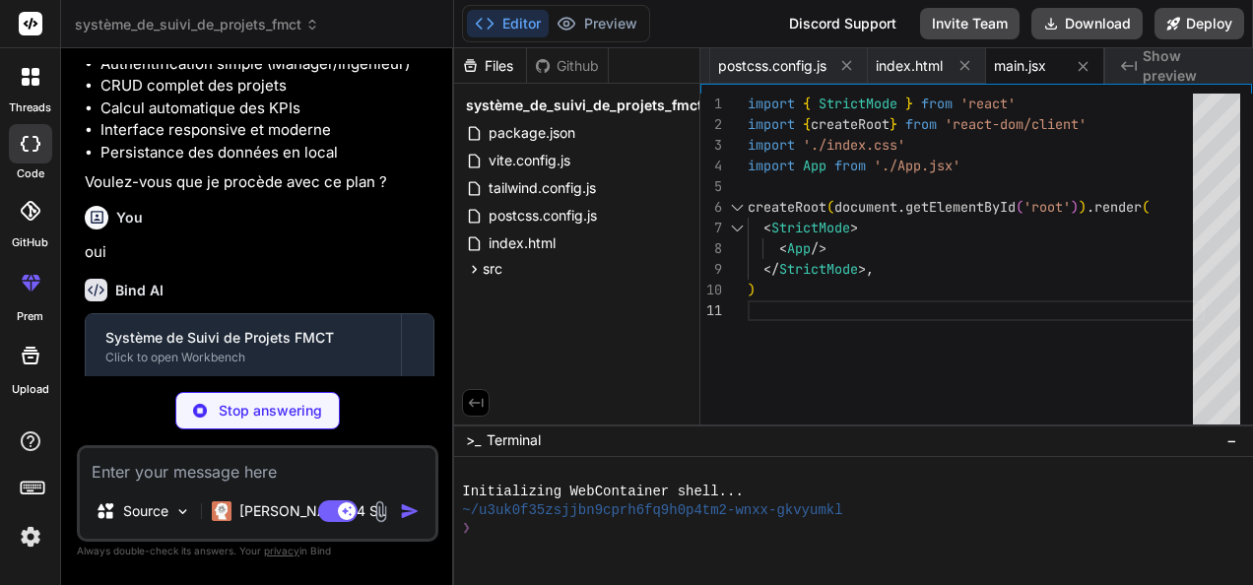
type textarea "x"
type textarea "@tailwind base; @tailwind components; @tailwind utilities;"
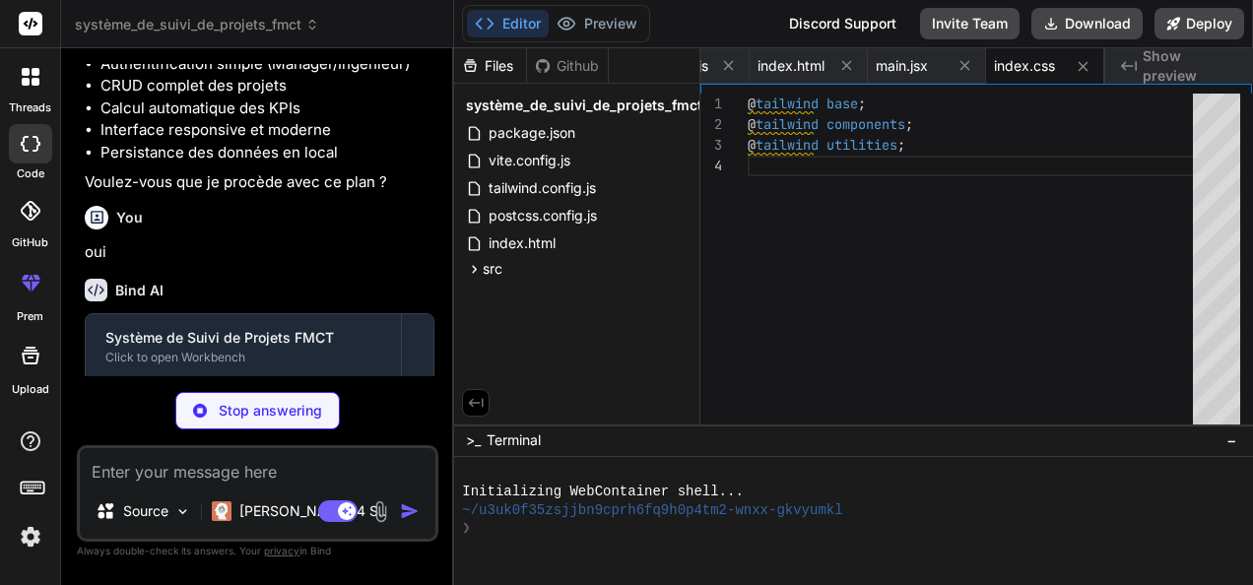
type textarea "x"
type textarea "</main> </div> ); } export default App;"
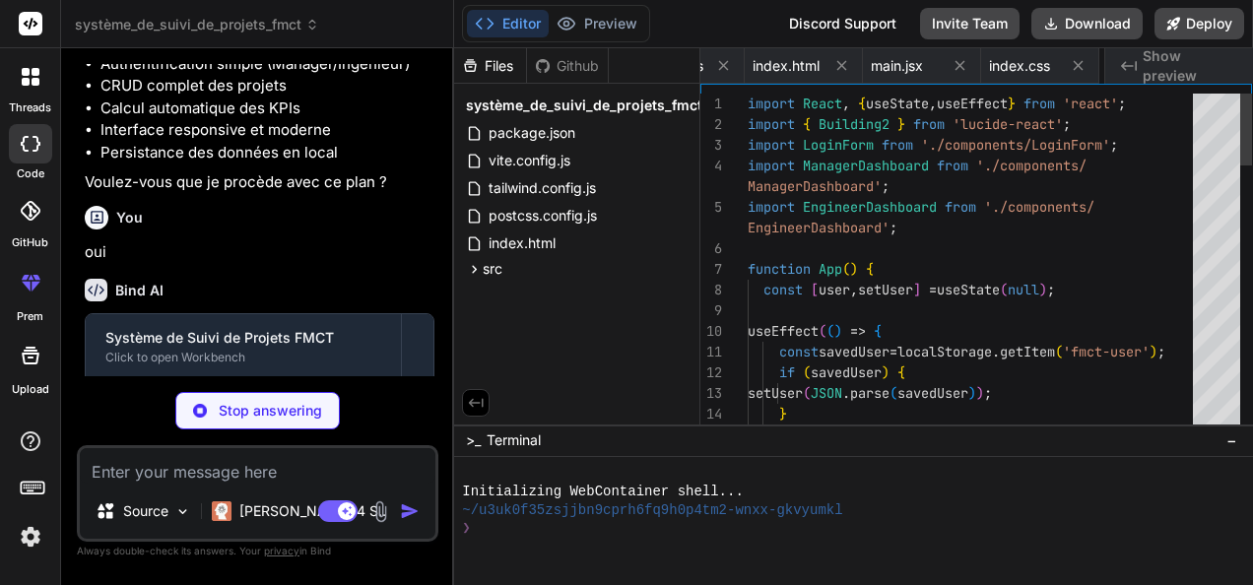
scroll to position [0, 655]
type textarea "x"
type textarea "</div> </div> </div> </div> ); }; export default LoginForm;"
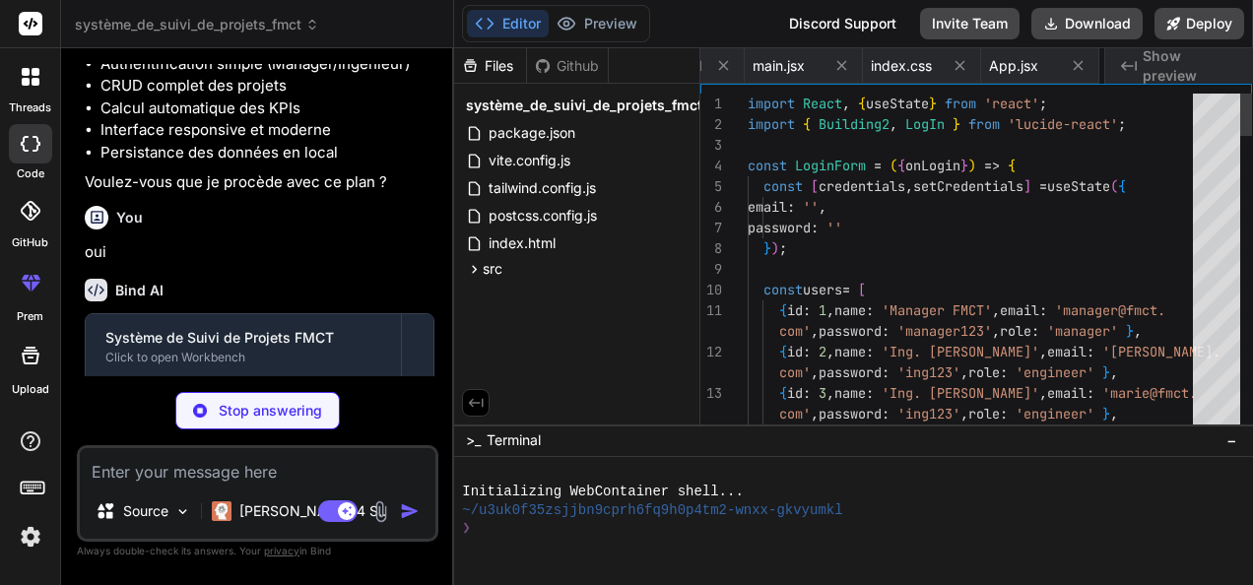
scroll to position [0, 796]
type textarea "x"
type textarea "export default ManagerDashboard;"
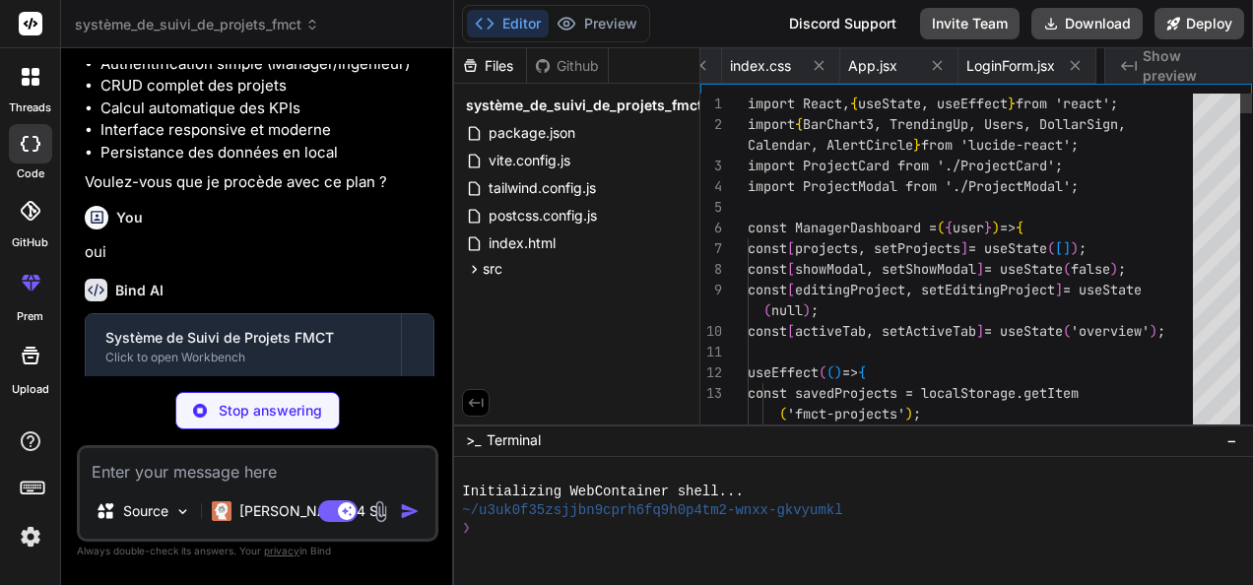
scroll to position [0, 993]
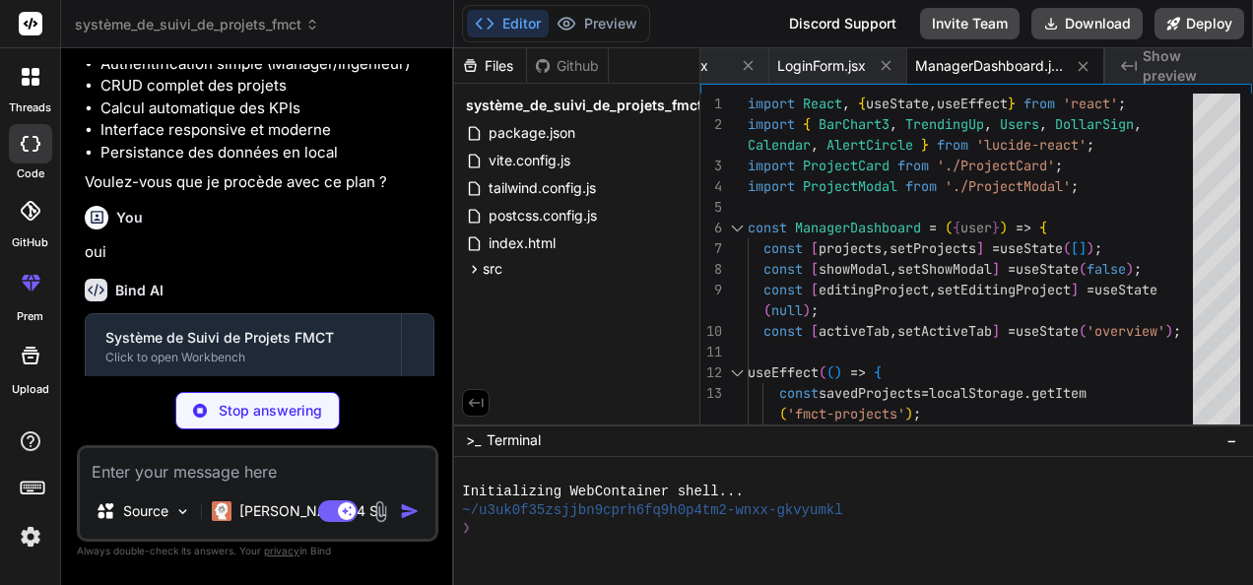
type textarea "x"
type textarea "</div> ); }; export default EngineerDashboard;"
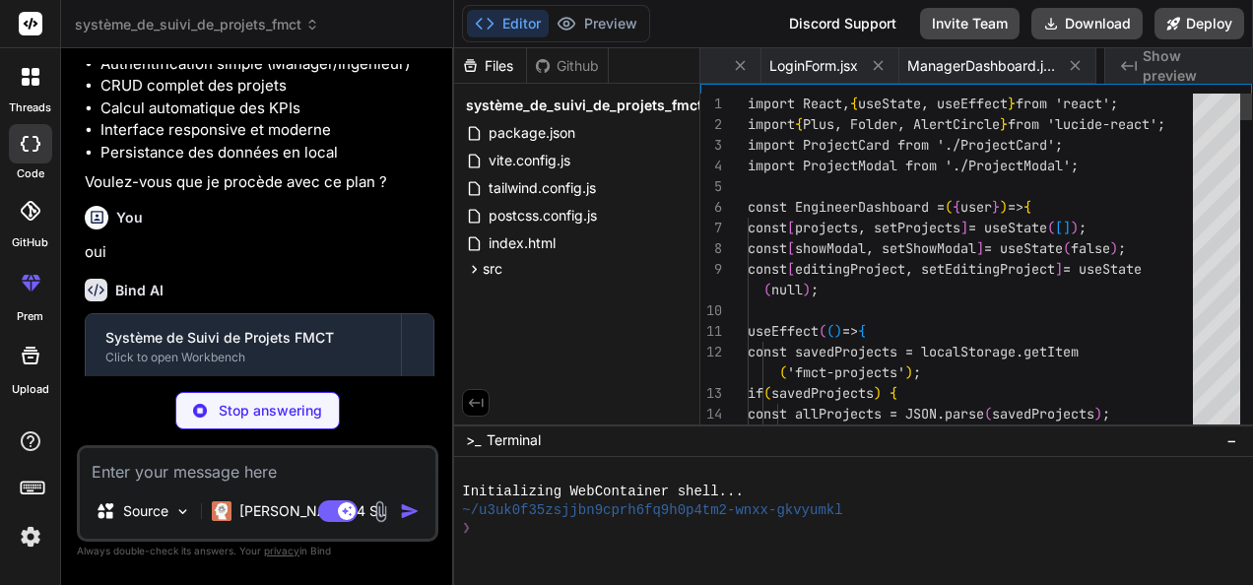
scroll to position [0, 1190]
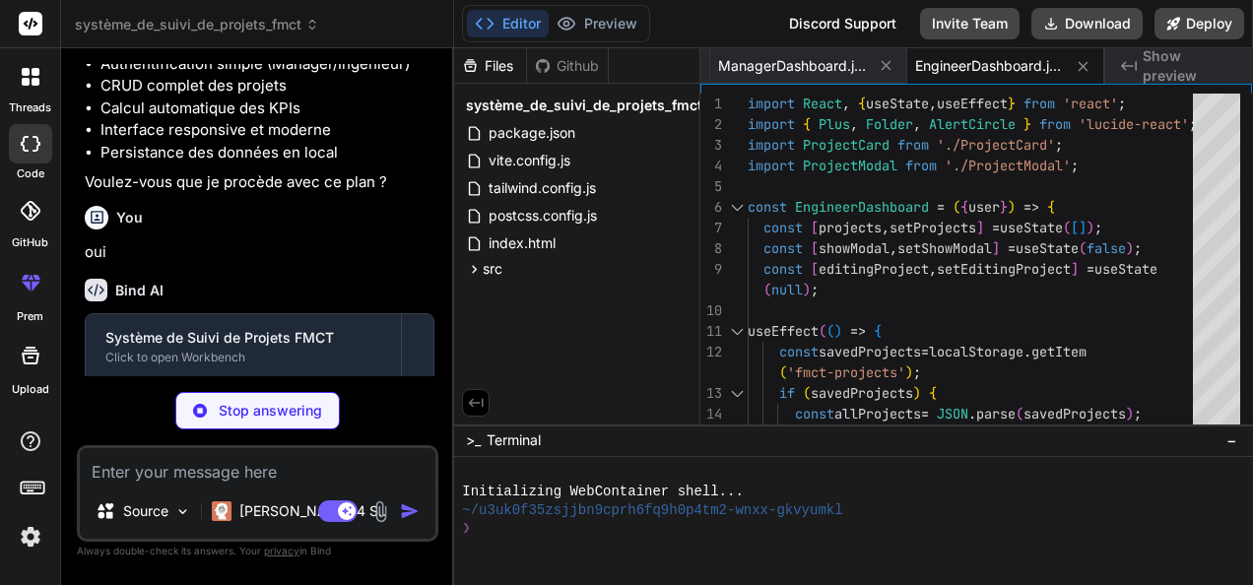
type textarea "x"
type textarea ")} </div> </div> </div> ); }; export default ProjectCard;"
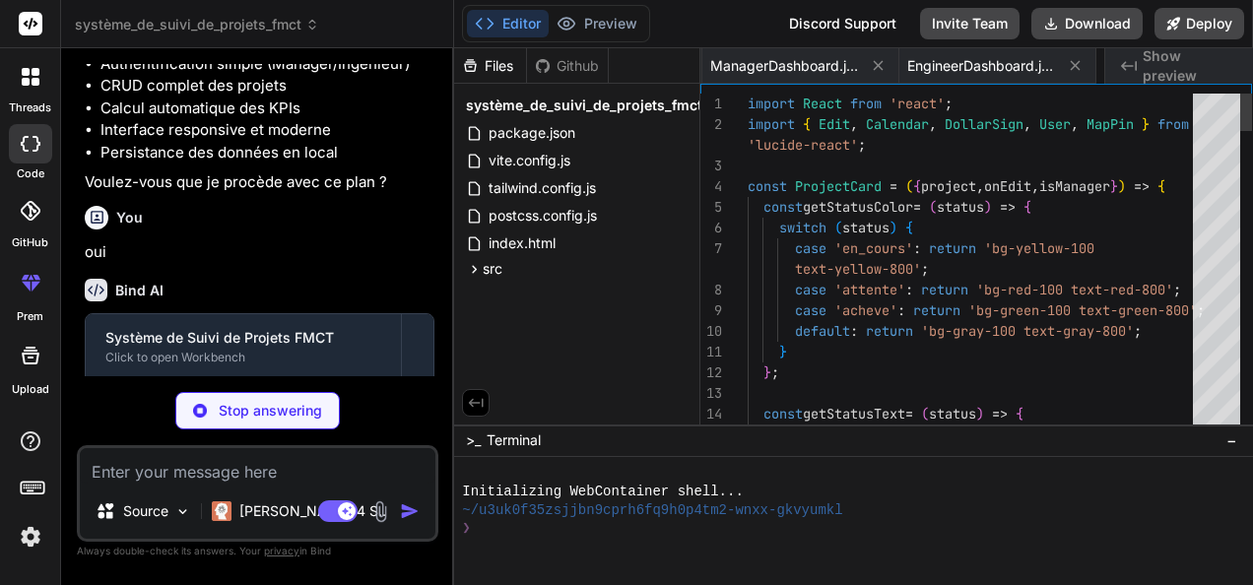
scroll to position [0, 1338]
type textarea "x"
type textarea "</div> </form> </div> </div> ); }; export default ProjectModal;"
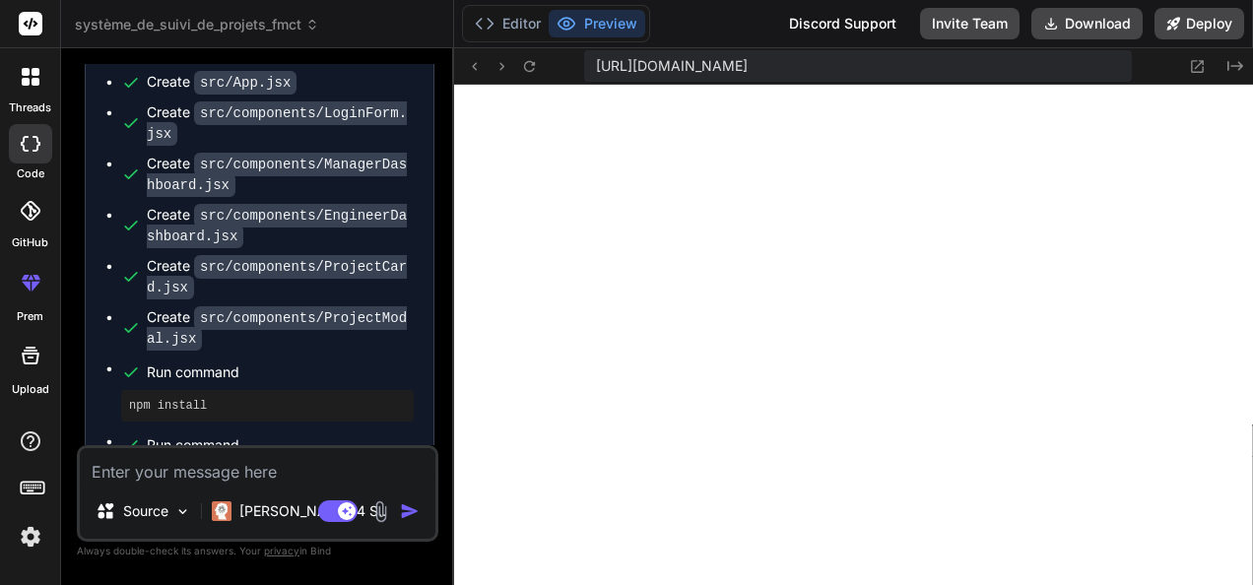
scroll to position [1222, 0]
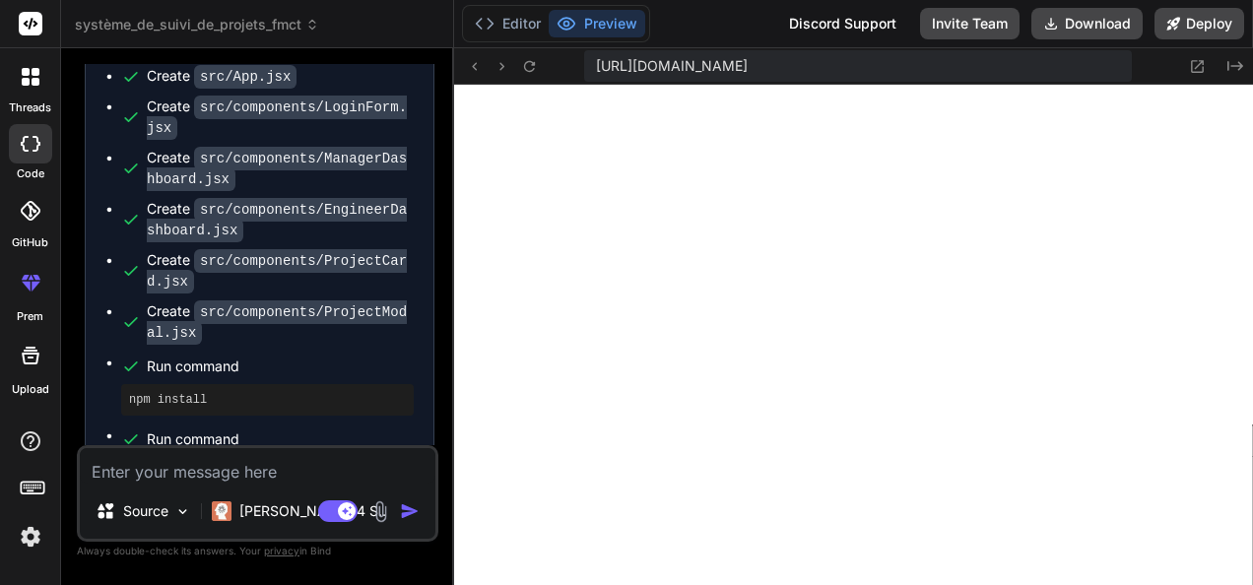
click at [37, 143] on icon at bounding box center [31, 144] width 20 height 16
click at [1186, 28] on button "Deploy" at bounding box center [1199, 24] width 90 height 32
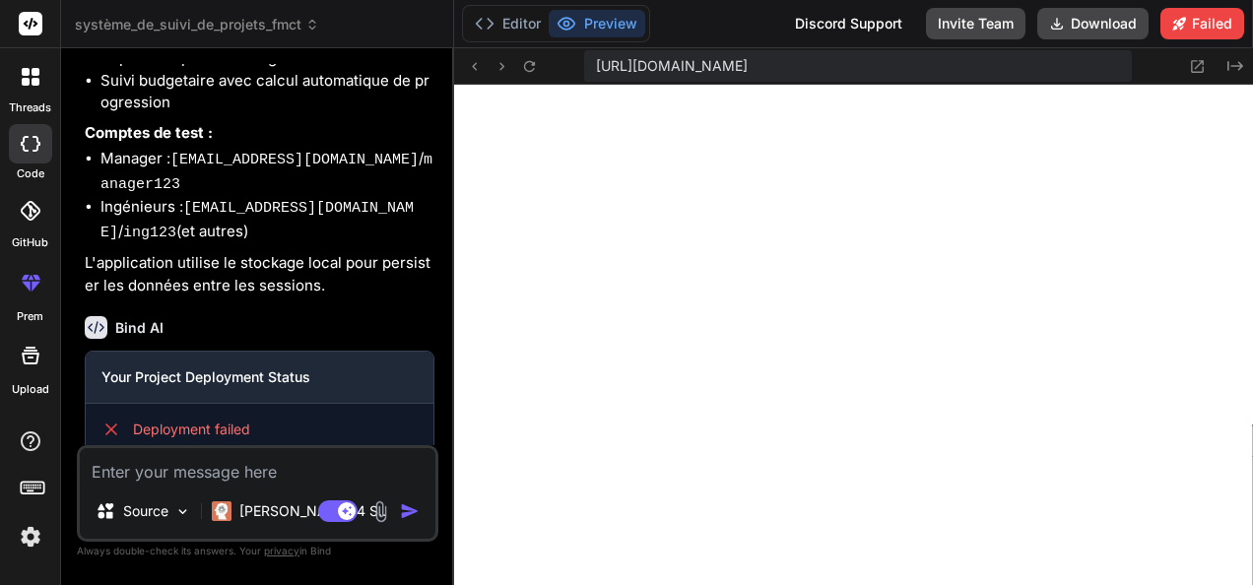
scroll to position [2145, 0]
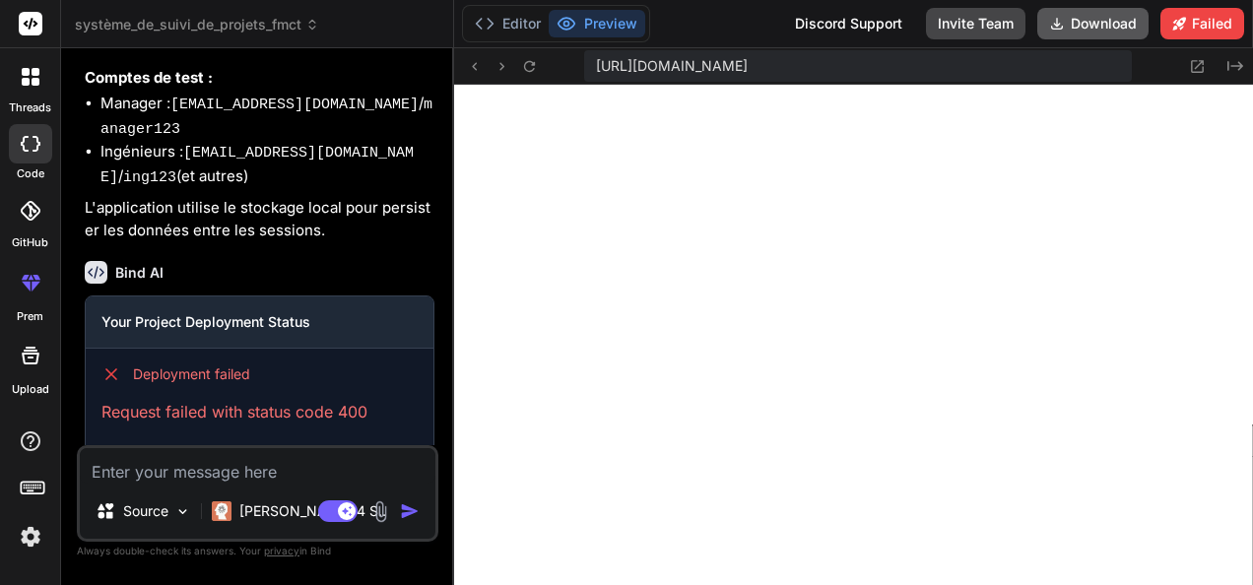
click at [1079, 32] on button "Download" at bounding box center [1092, 24] width 111 height 32
type textarea "x"
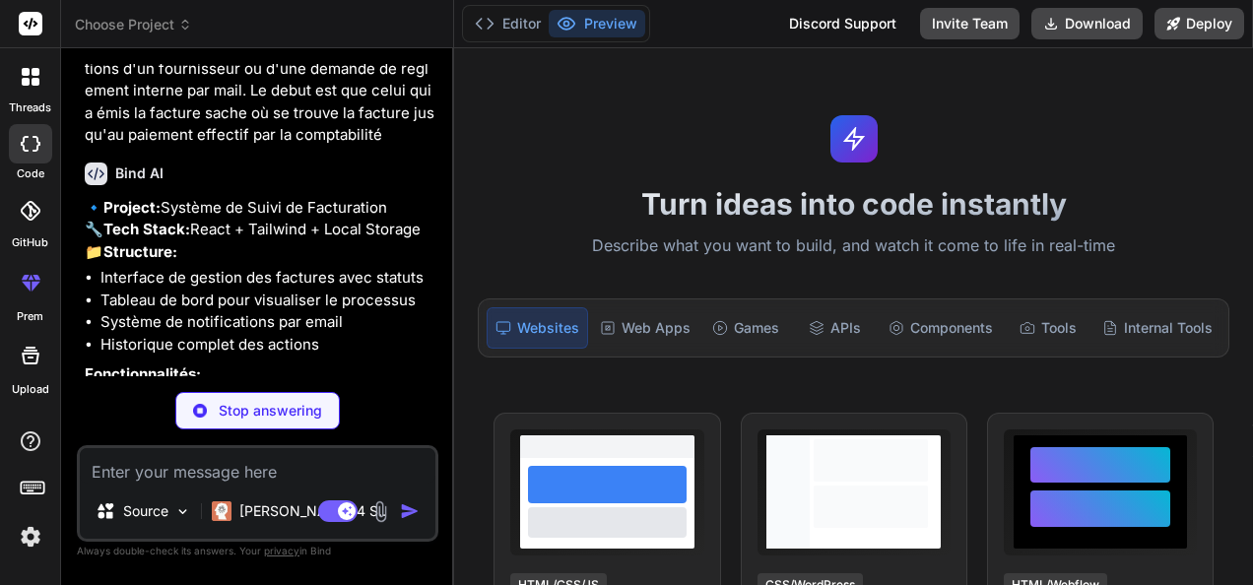
scroll to position [117, 0]
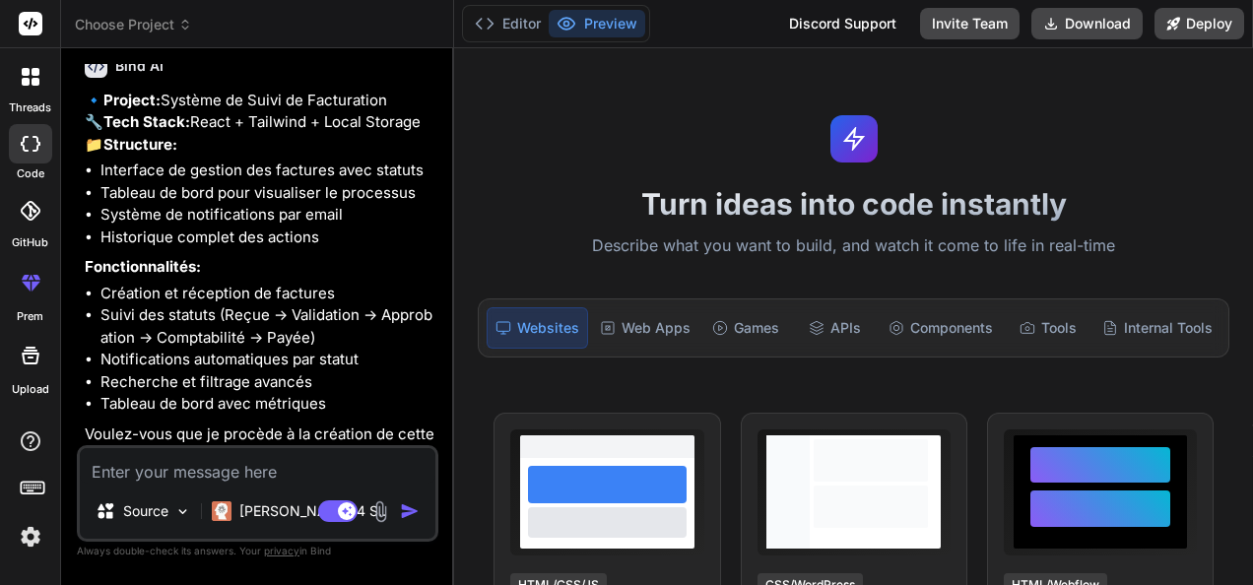
type textarea "x"
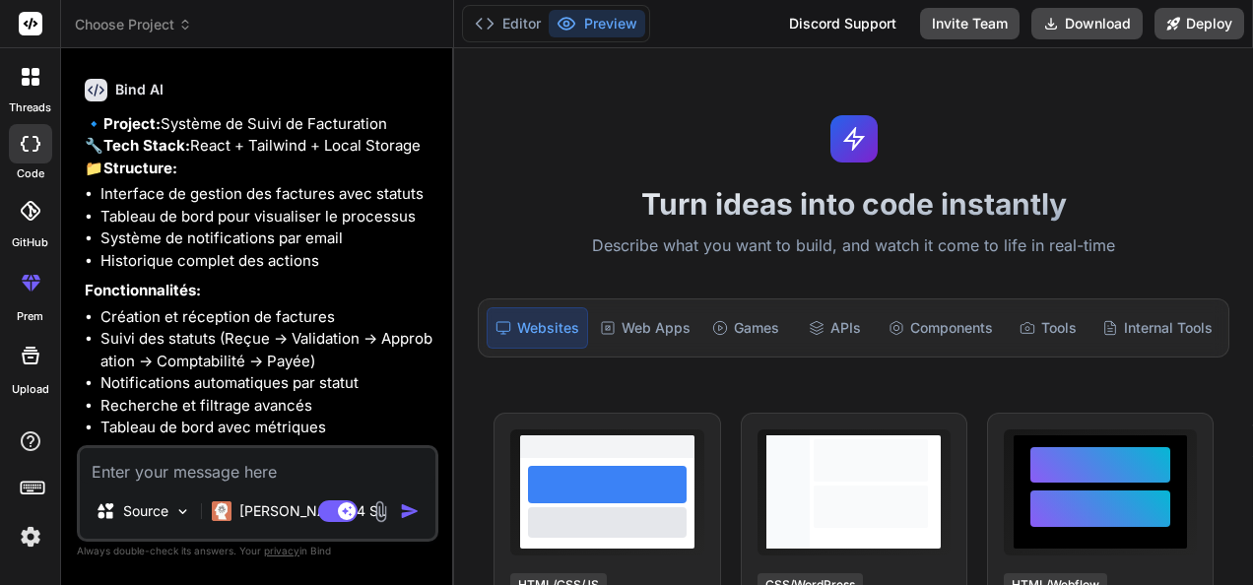
scroll to position [293, 0]
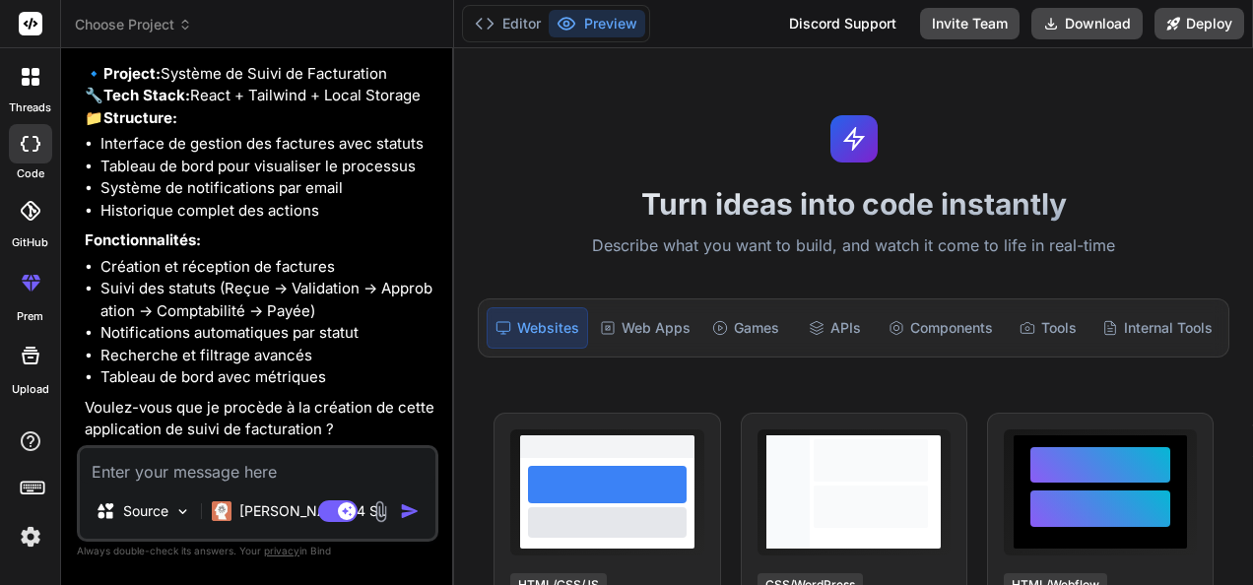
click at [221, 468] on textarea at bounding box center [258, 465] width 356 height 35
type textarea "o"
type textarea "x"
type textarea "ou"
type textarea "x"
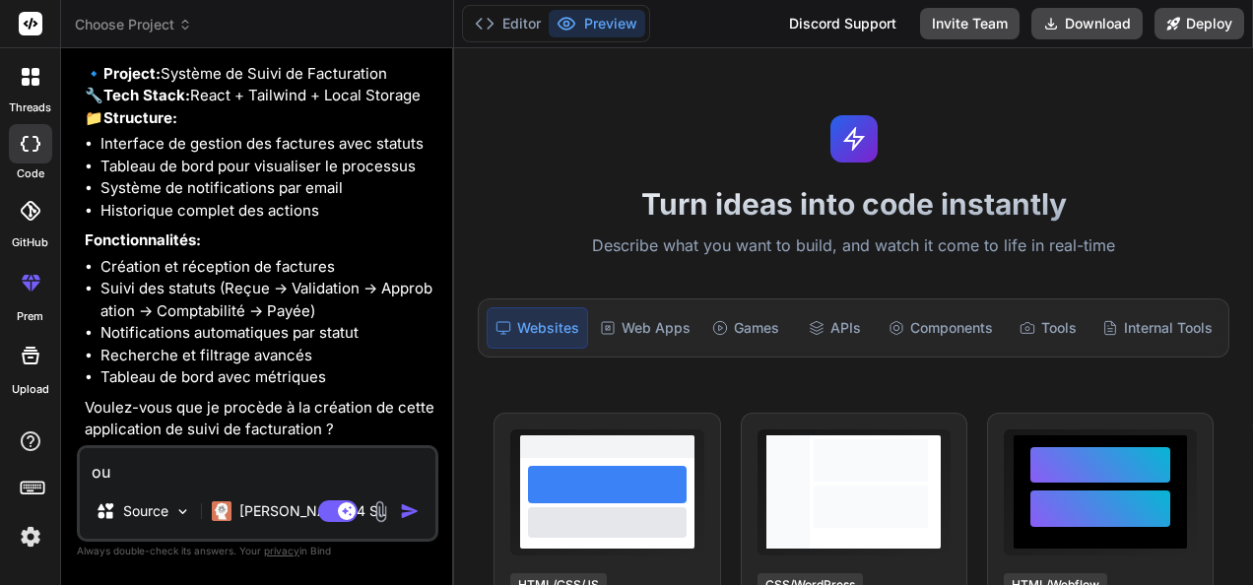
type textarea "oui"
type textarea "x"
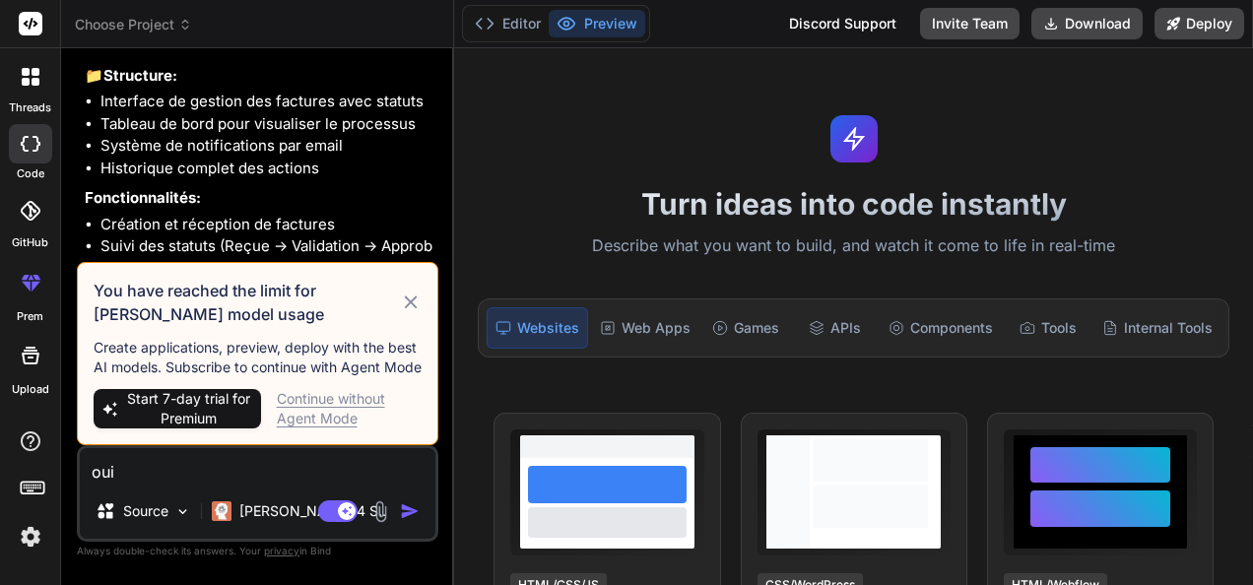
type textarea "oui"
click at [196, 398] on span "Start 7-day trial for Premium" at bounding box center [188, 408] width 129 height 39
type textarea "x"
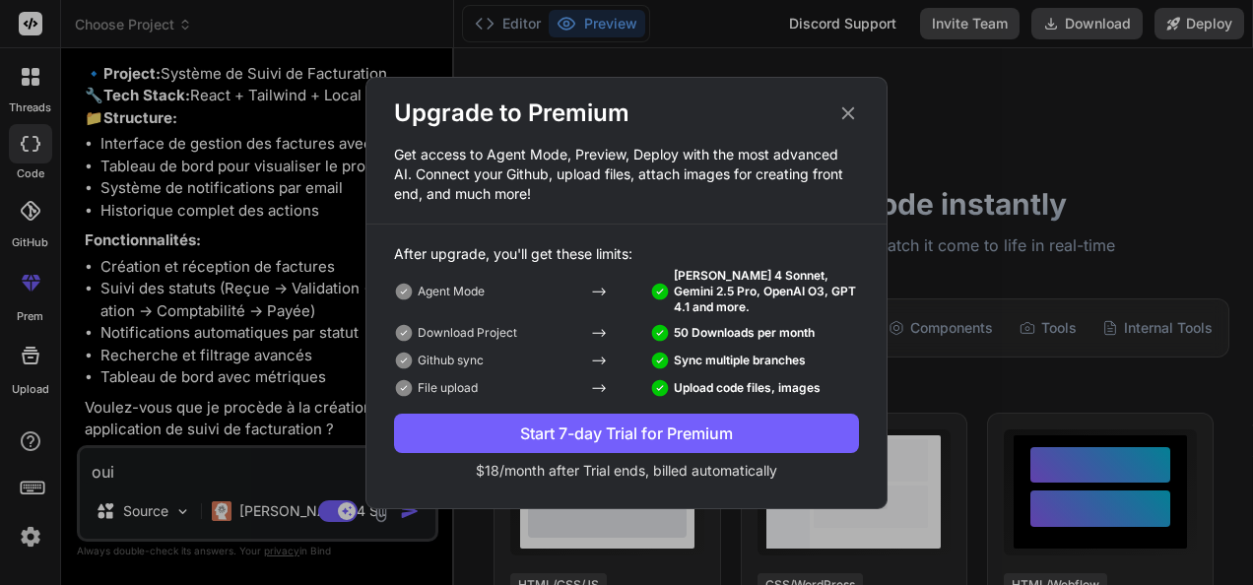
click at [534, 439] on div "Start 7-day Trial for Premium" at bounding box center [626, 434] width 465 height 24
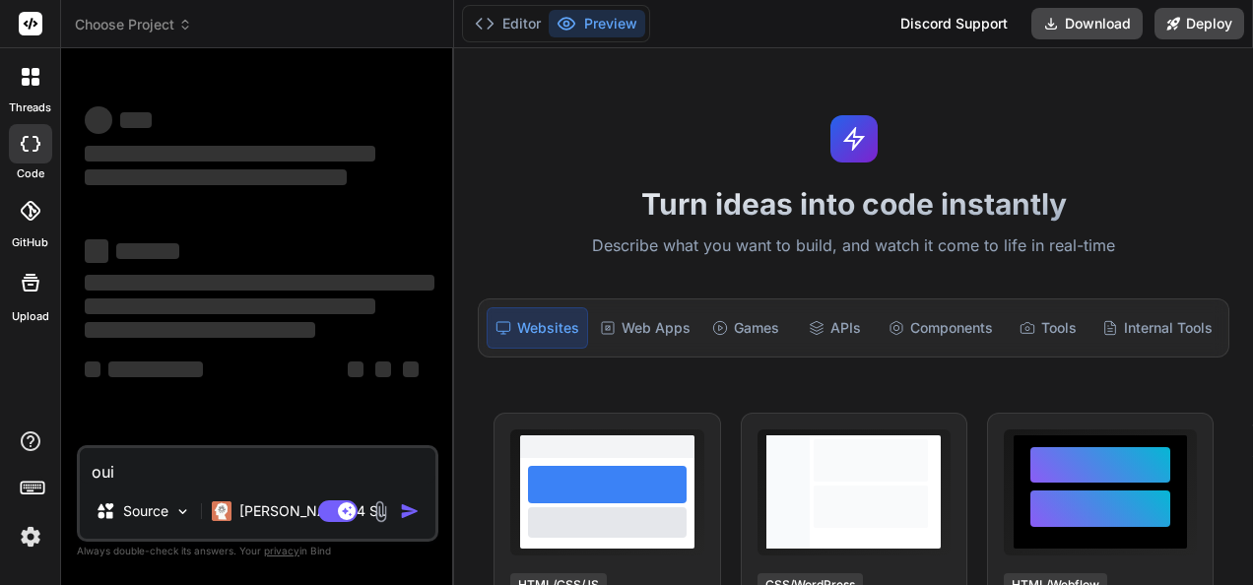
click at [192, 468] on textarea "oui" at bounding box center [258, 465] width 356 height 35
click at [500, 24] on button "Editor" at bounding box center [508, 24] width 82 height 28
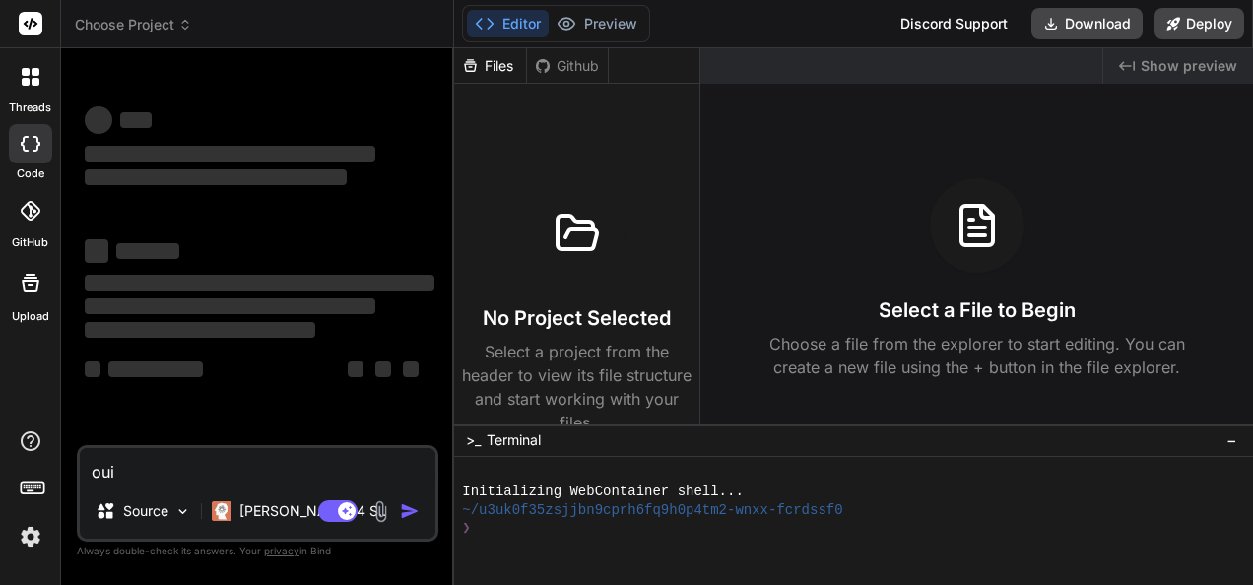
click at [594, 9] on div "Editor Preview" at bounding box center [556, 23] width 188 height 37
click at [607, 21] on button "Preview" at bounding box center [597, 24] width 97 height 28
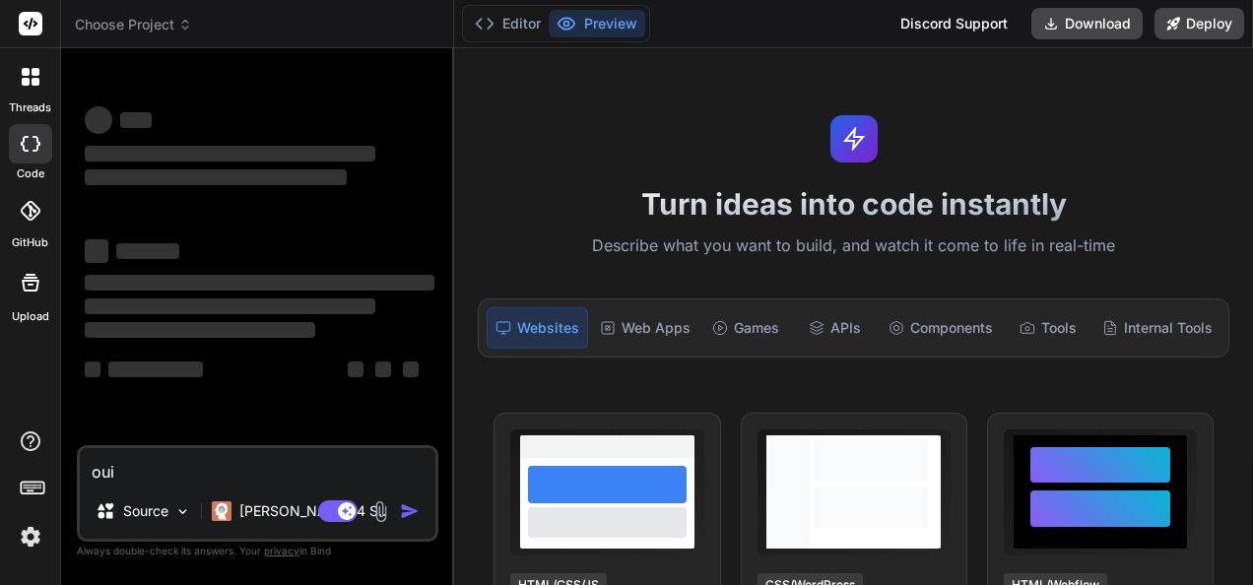
click at [151, 465] on textarea "oui" at bounding box center [258, 465] width 356 height 35
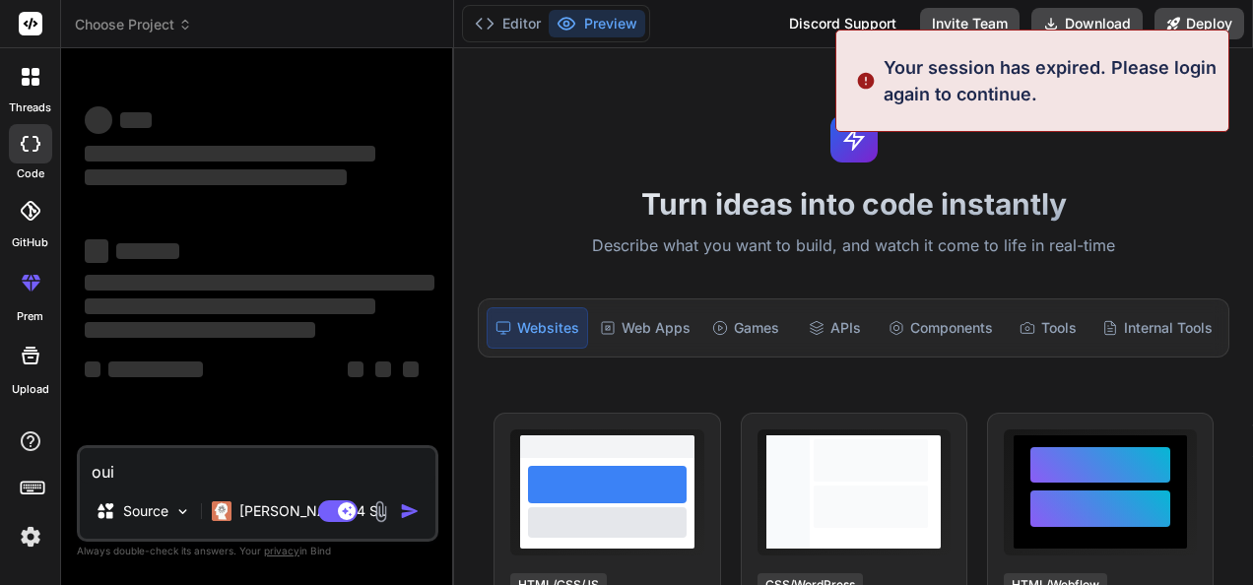
type textarea "x"
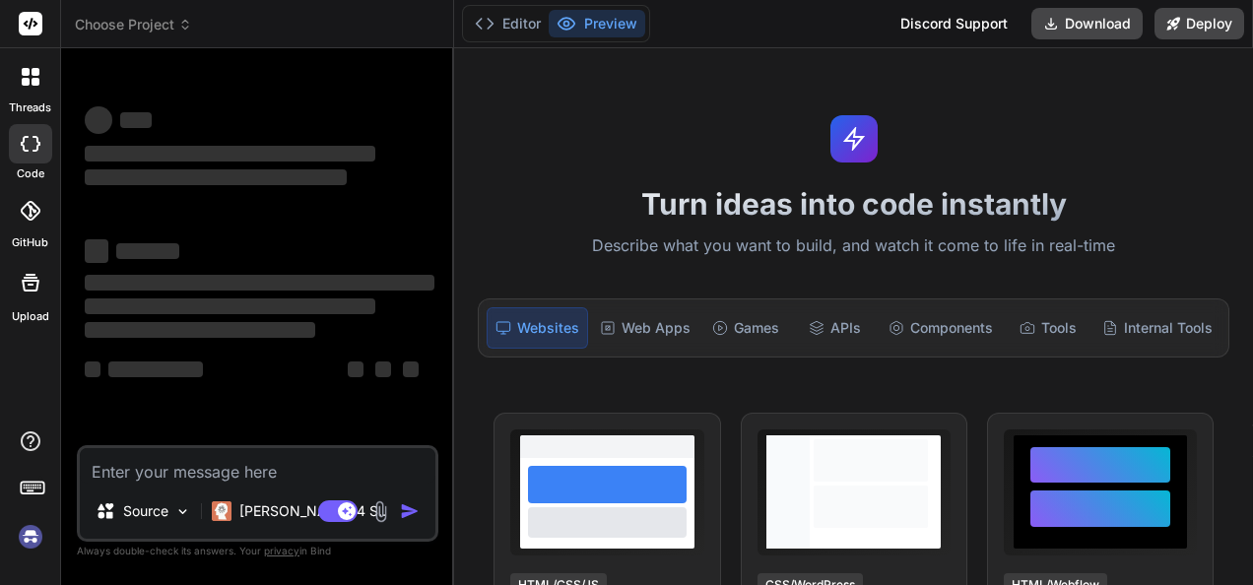
type textarea "x"
click at [171, 466] on textarea at bounding box center [258, 465] width 356 height 35
type textarea "x"
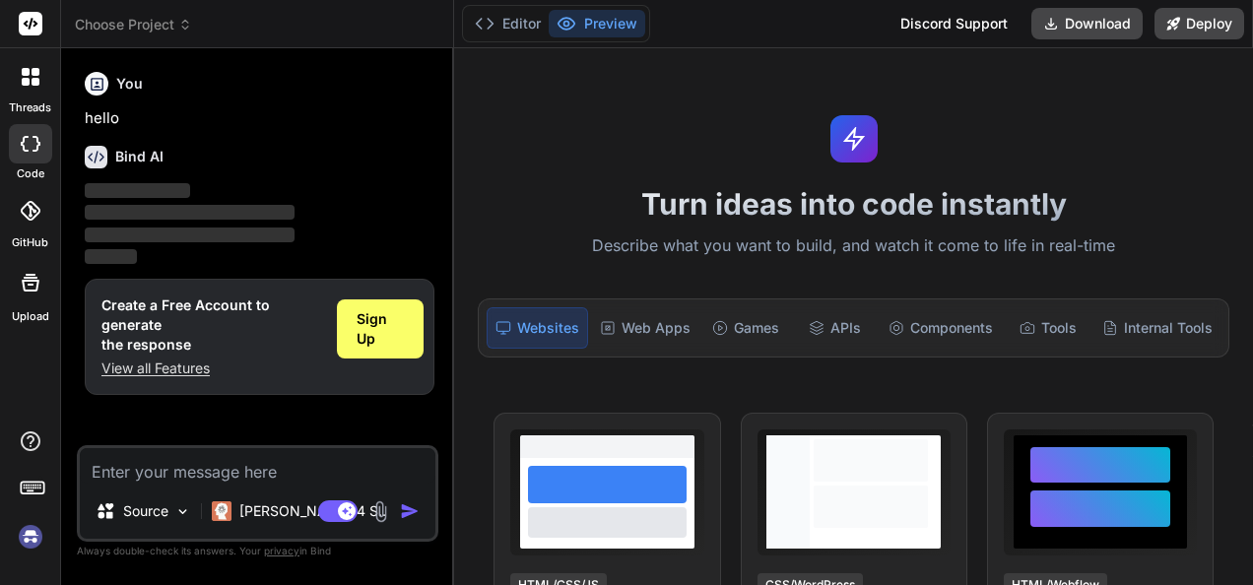
click at [265, 162] on div "Bind AI" at bounding box center [260, 157] width 350 height 23
click at [378, 334] on span "Sign Up" at bounding box center [381, 328] width 48 height 39
click at [35, 532] on img at bounding box center [30, 536] width 33 height 33
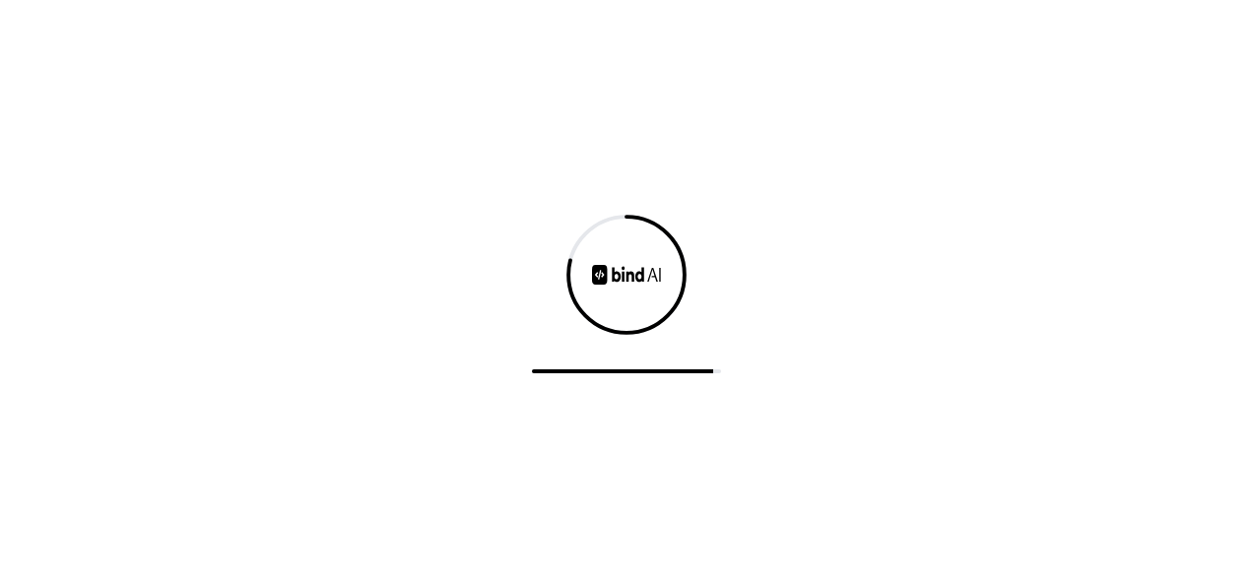
click at [696, 60] on div at bounding box center [626, 292] width 1253 height 585
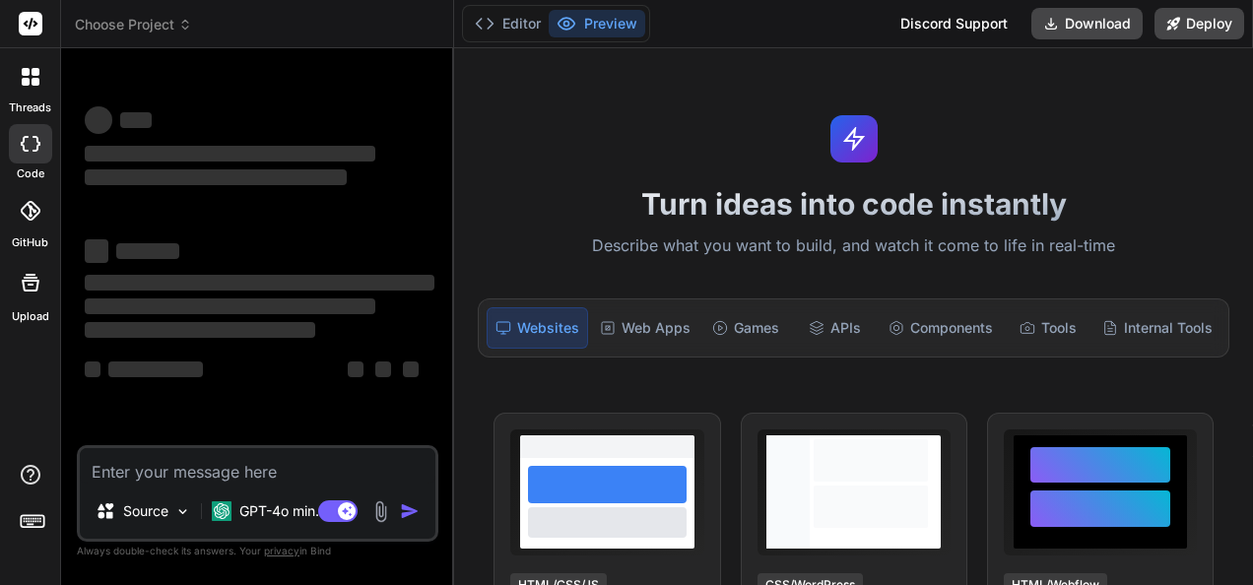
type textarea "x"
click at [172, 142] on div "‌" at bounding box center [260, 154] width 350 height 24
drag, startPoint x: 172, startPoint y: 142, endPoint x: 140, endPoint y: 139, distance: 32.6
click at [140, 139] on div "‌ ‌ ‌ ‌" at bounding box center [260, 146] width 350 height 86
